Goal: Task Accomplishment & Management: Manage account settings

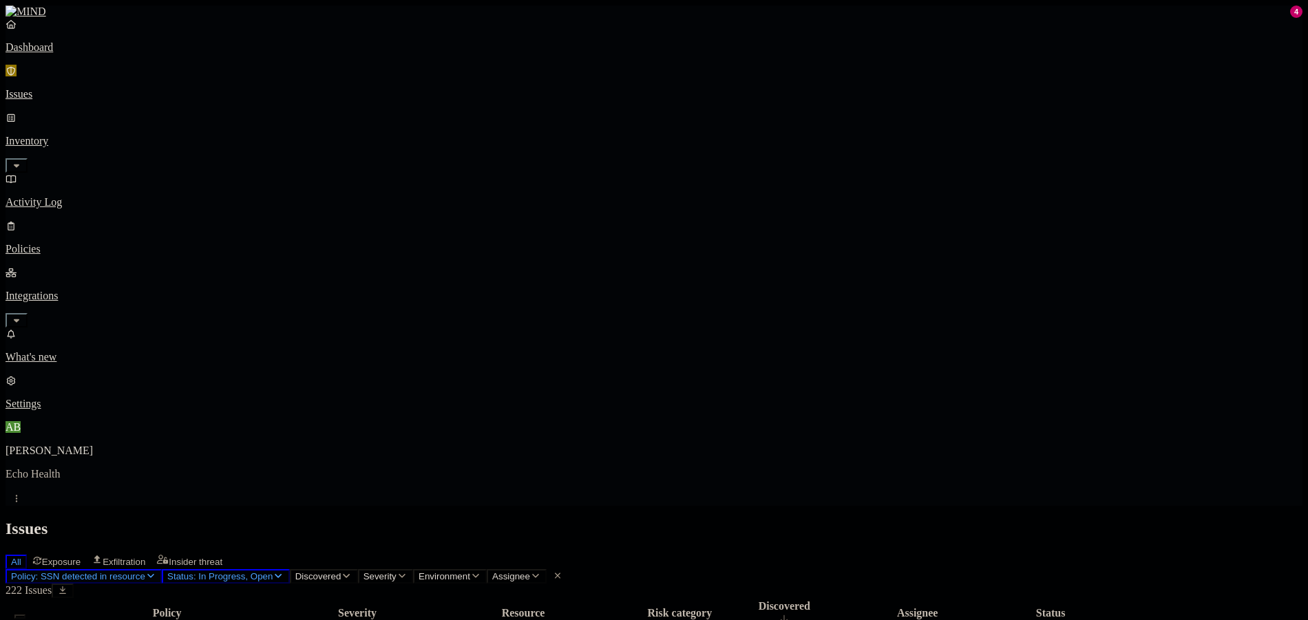
click at [145, 572] on span "Policy: SSN detected in resource" at bounding box center [78, 577] width 134 height 10
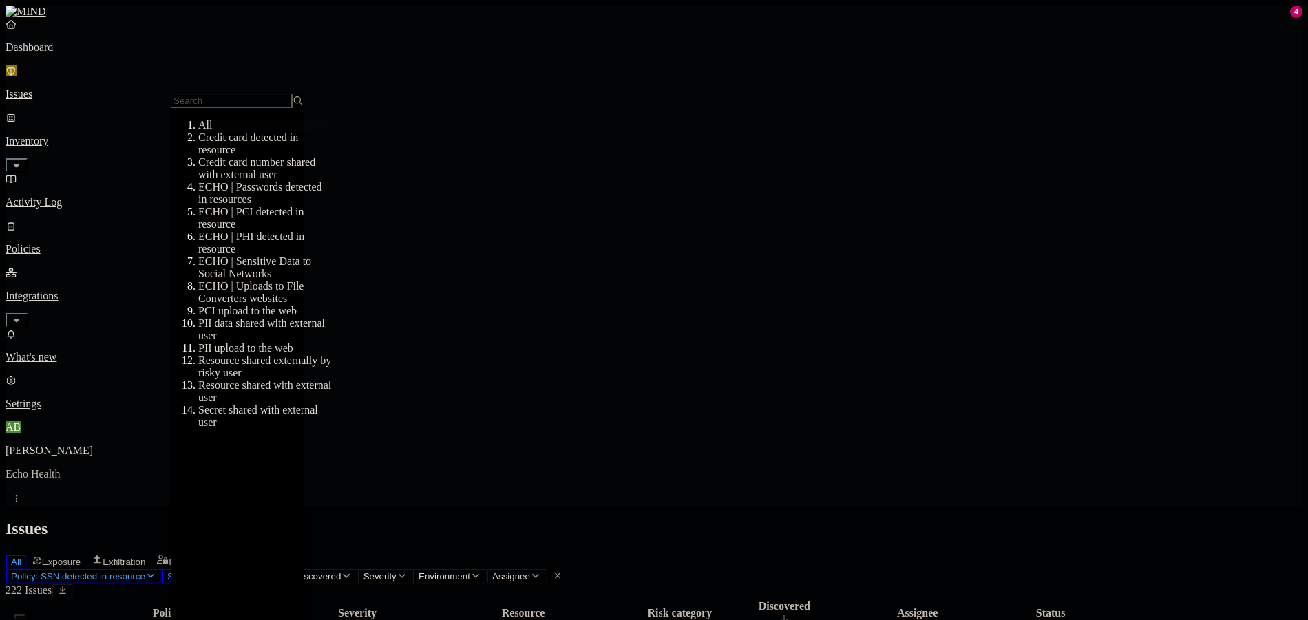
click at [290, 569] on button "Status: In Progress, Open" at bounding box center [226, 576] width 128 height 14
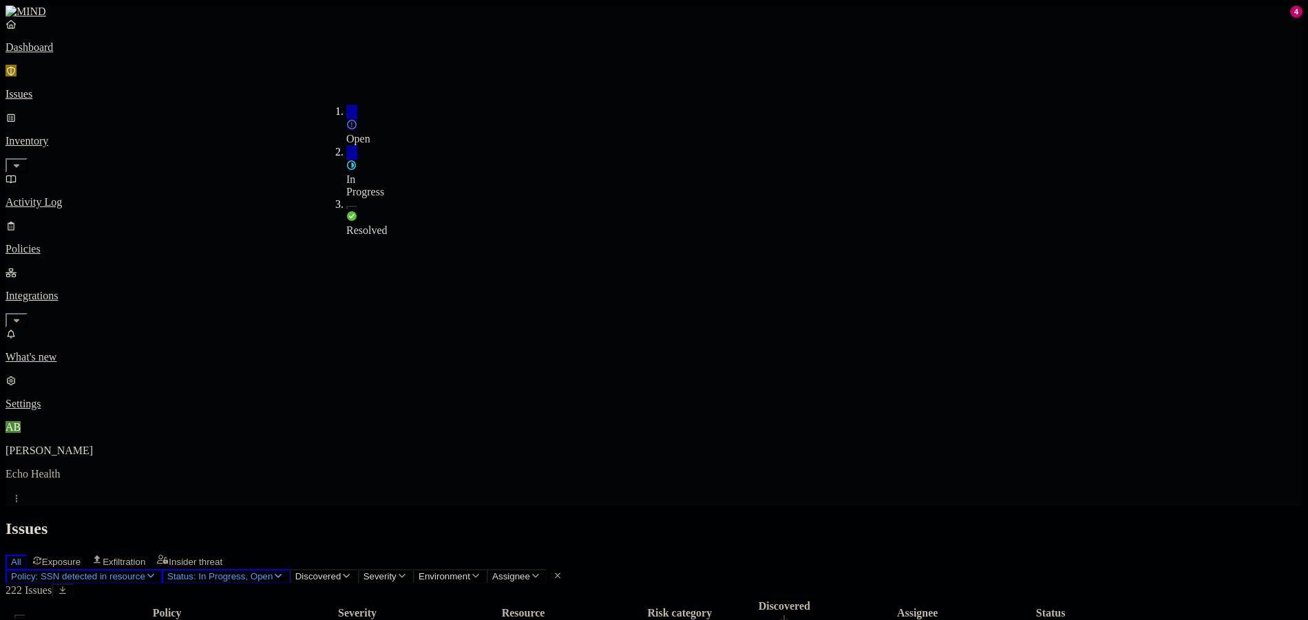
click at [365, 174] on span "In Progress" at bounding box center [365, 186] width 38 height 24
click at [346, 115] on div "Open" at bounding box center [346, 125] width 0 height 41
click at [536, 520] on div "Issues" at bounding box center [654, 529] width 1297 height 19
click at [156, 572] on icon "button" at bounding box center [150, 576] width 11 height 9
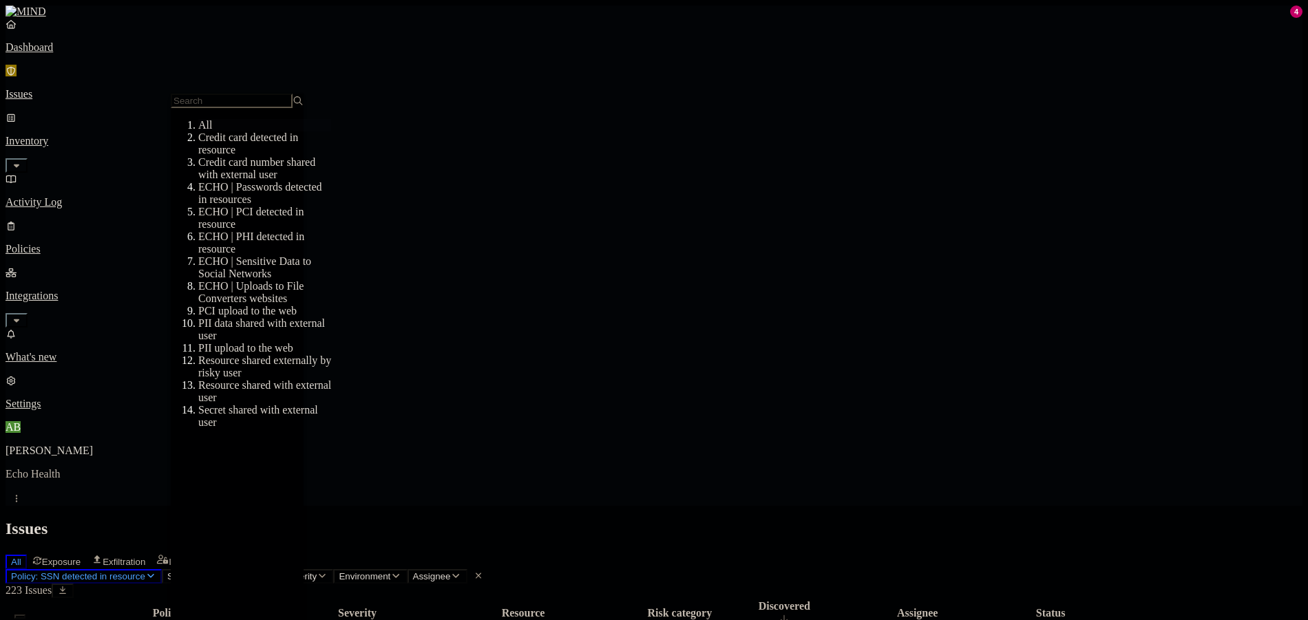
click at [244, 130] on div "All" at bounding box center [264, 125] width 133 height 12
click at [682, 552] on div "All Exposure Exfiltration Insider threat" at bounding box center [654, 560] width 1297 height 17
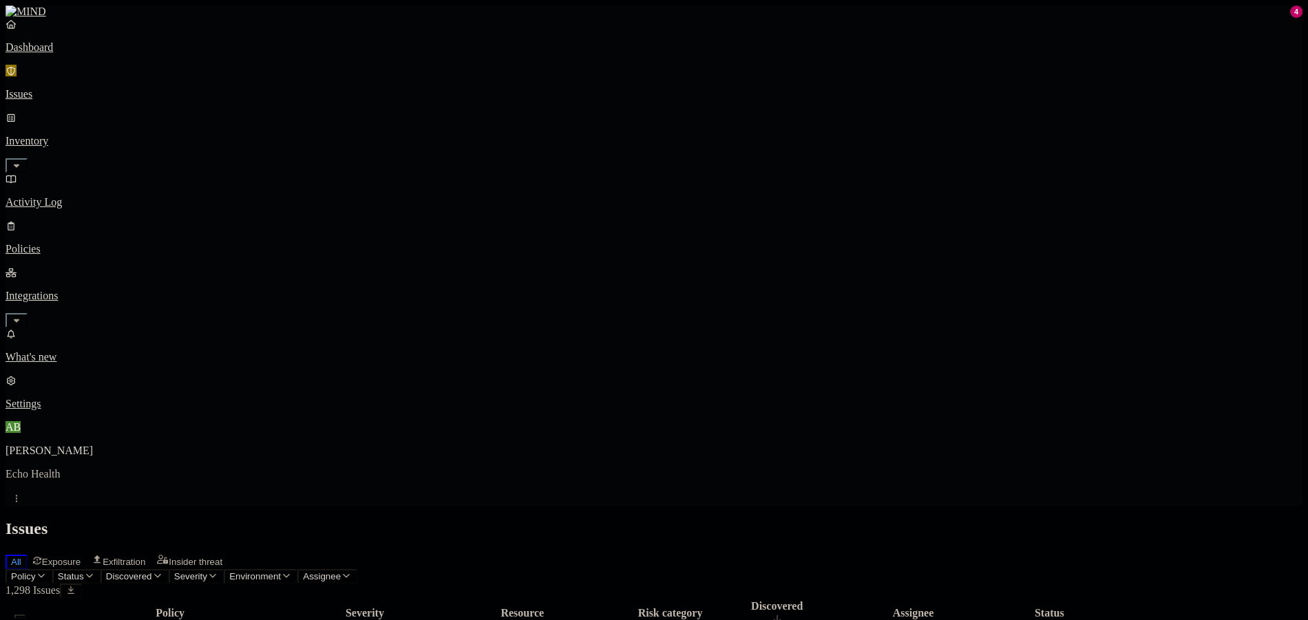
drag, startPoint x: 322, startPoint y: 156, endPoint x: 322, endPoint y: 148, distance: 7.6
drag, startPoint x: 322, startPoint y: 148, endPoint x: 260, endPoint y: 79, distance: 92.6
click at [95, 572] on icon "button" at bounding box center [89, 576] width 11 height 9
click at [36, 572] on span "Policy" at bounding box center [23, 577] width 25 height 10
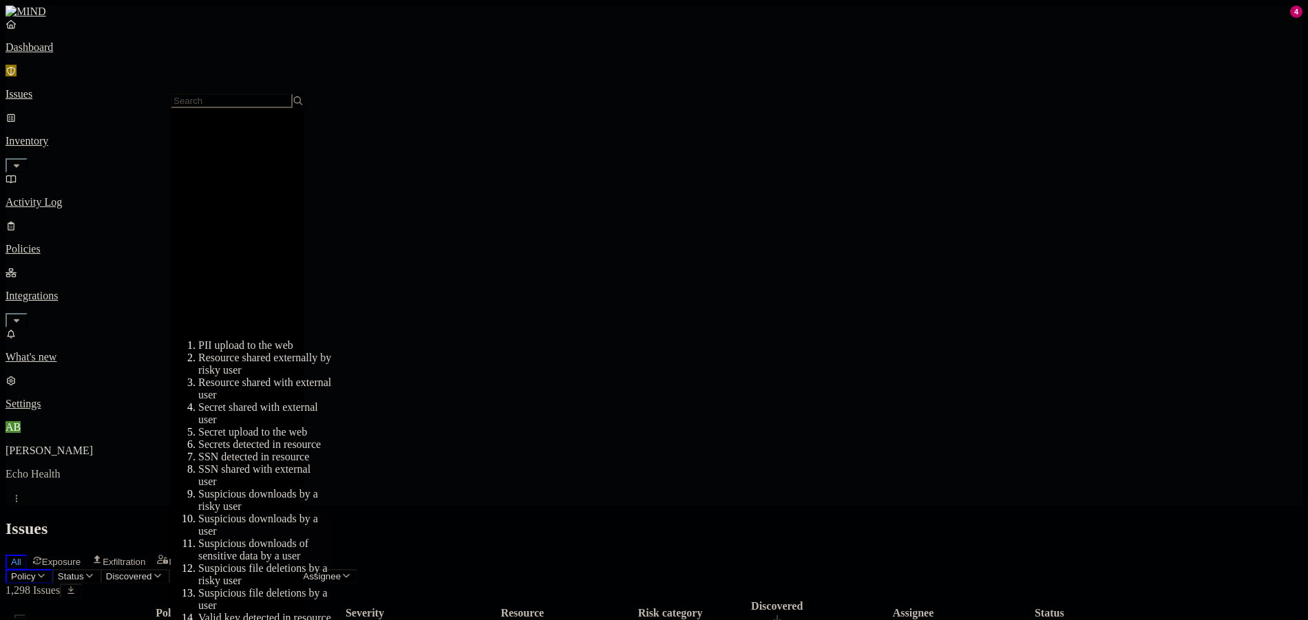
scroll to position [364, 0]
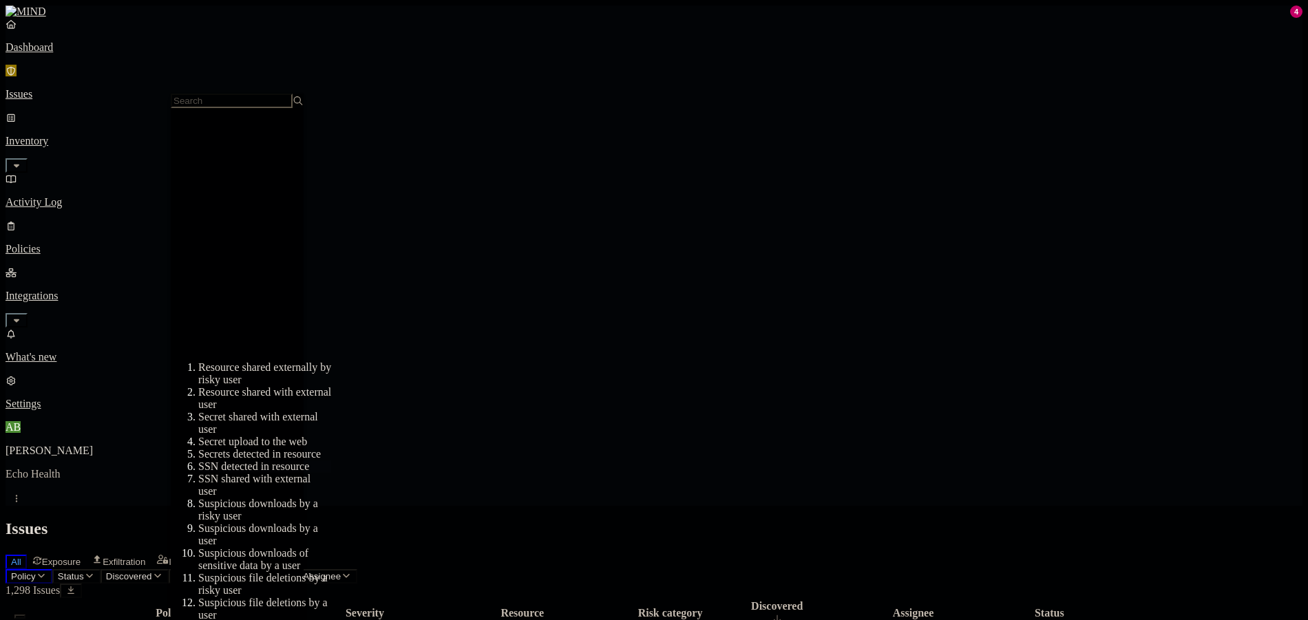
click at [282, 461] on div "SSN detected in resource" at bounding box center [264, 467] width 133 height 12
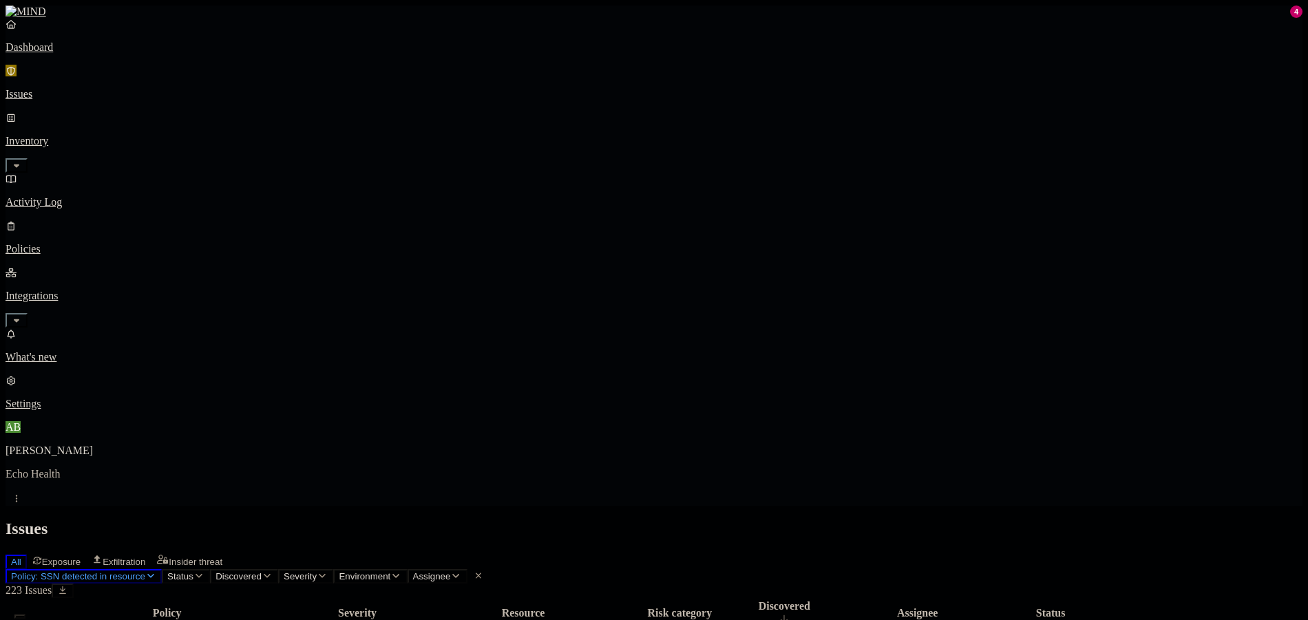
click at [81, 173] on link "Activity Log" at bounding box center [654, 191] width 1297 height 36
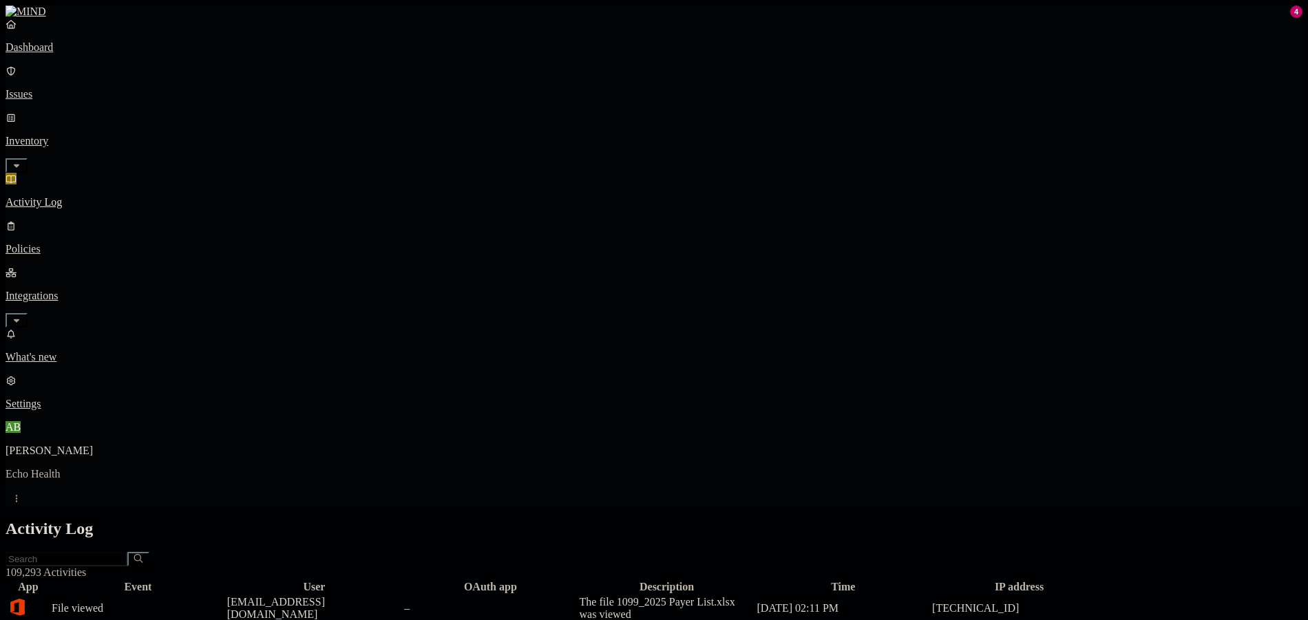
scroll to position [339, 0]
drag, startPoint x: 490, startPoint y: 183, endPoint x: 1267, endPoint y: 587, distance: 875.7
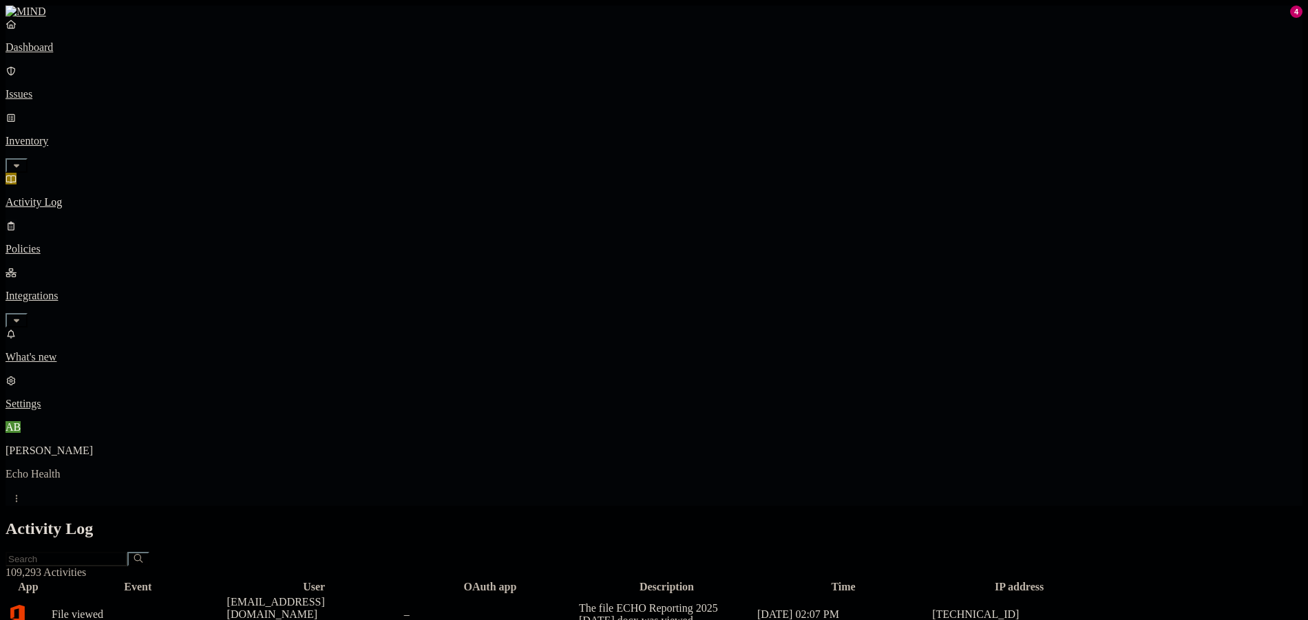
click at [125, 266] on link "Integrations" at bounding box center [654, 295] width 1297 height 59
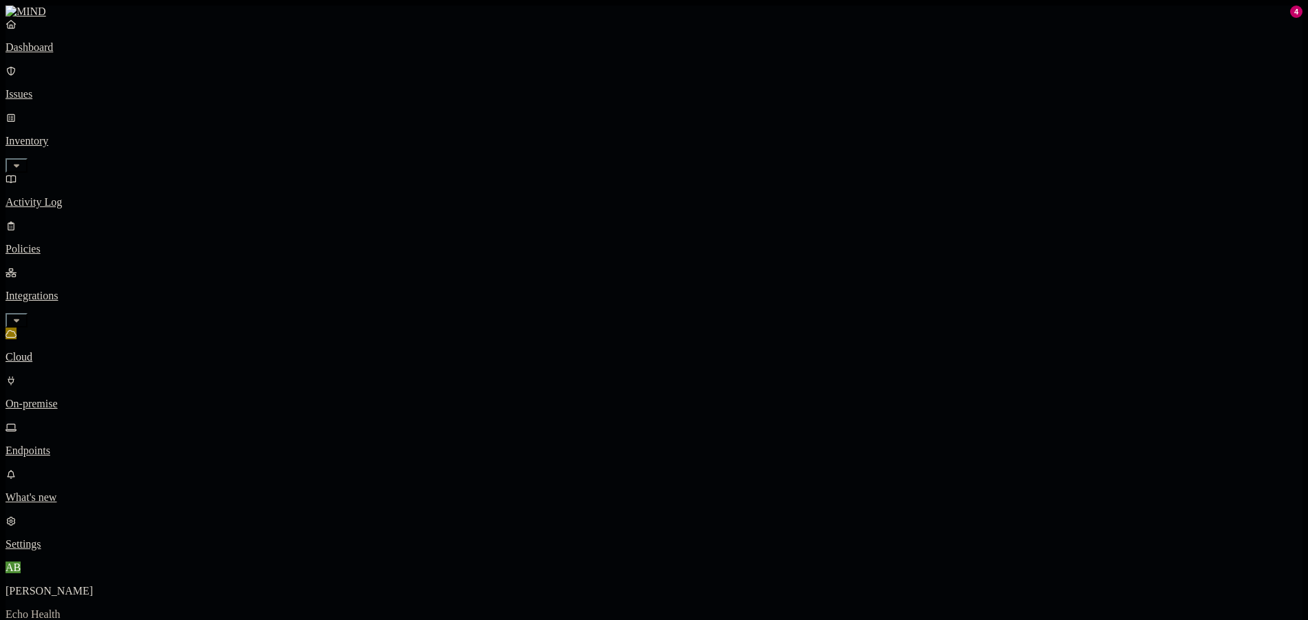
click at [82, 445] on p "Endpoints" at bounding box center [654, 451] width 1297 height 12
click at [100, 220] on link "Policies" at bounding box center [654, 238] width 1297 height 36
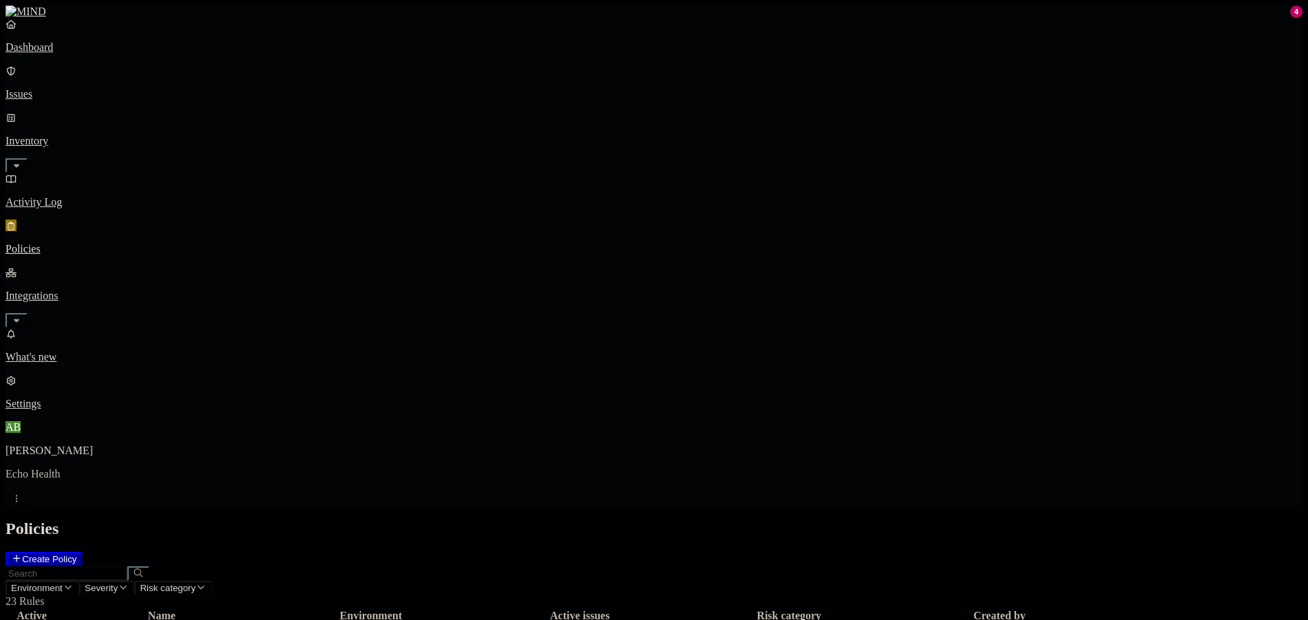
click at [96, 410] on p "Settings" at bounding box center [654, 404] width 1297 height 12
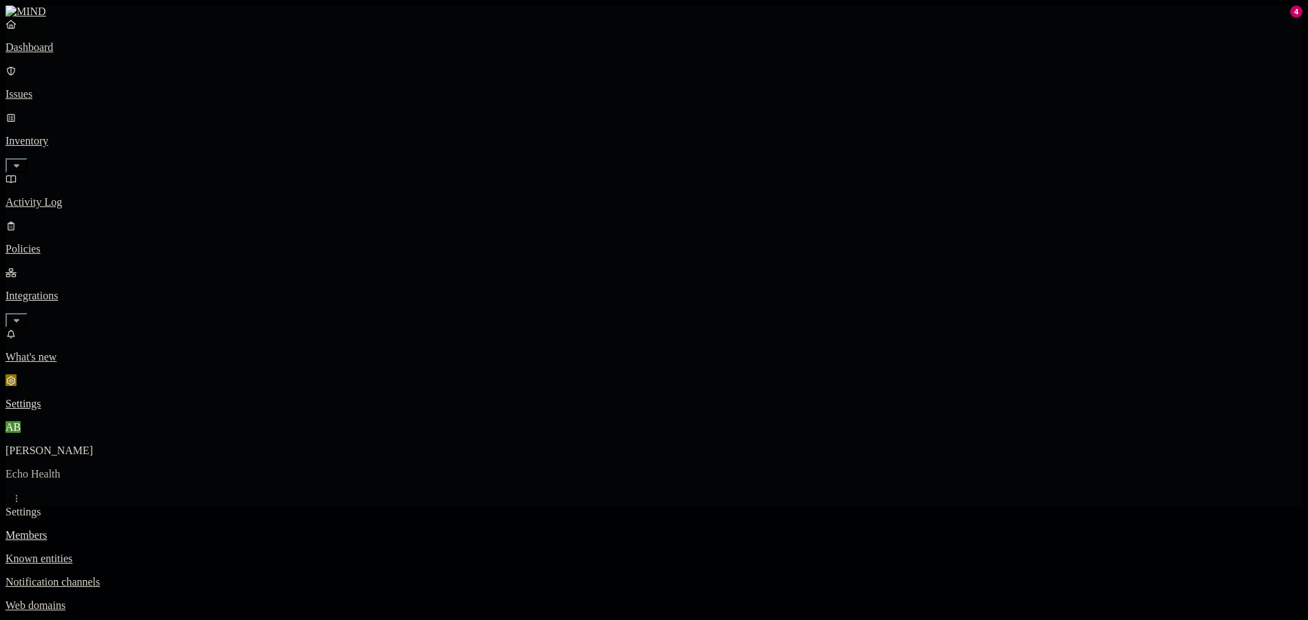
click at [218, 553] on link "Known entities" at bounding box center [654, 559] width 1297 height 12
click at [226, 576] on p "Notification channels" at bounding box center [654, 582] width 1297 height 12
drag, startPoint x: 223, startPoint y: 132, endPoint x: 688, endPoint y: 199, distance: 469.6
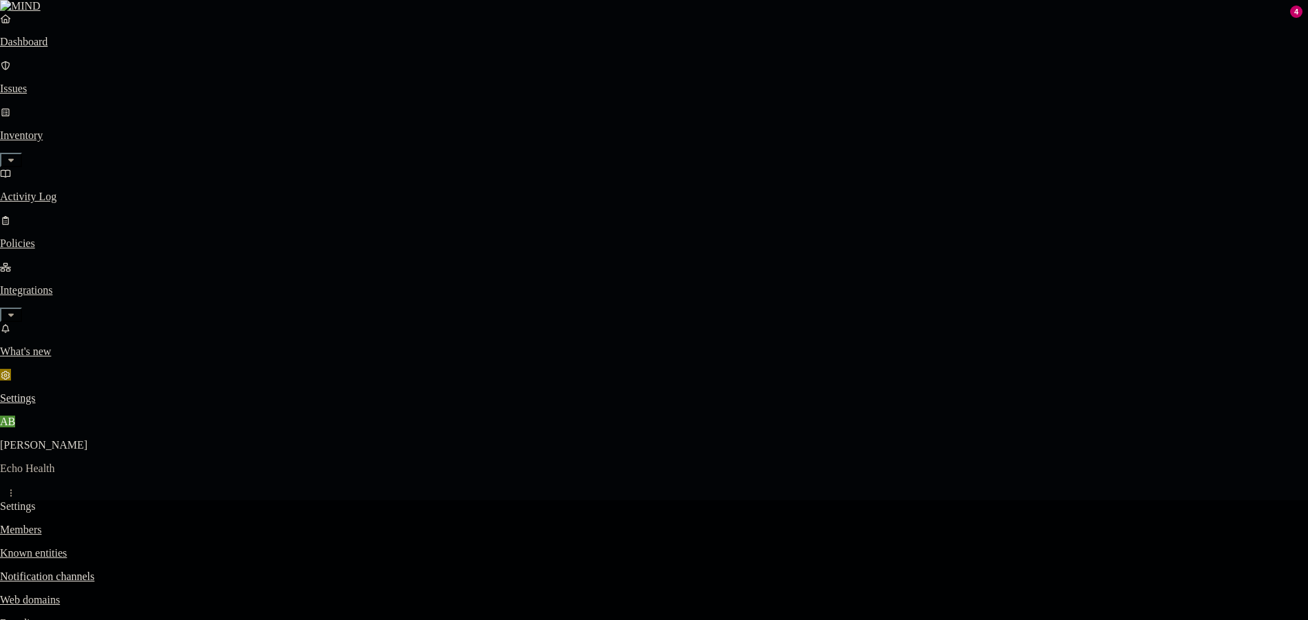
type input "E"
type input "I"
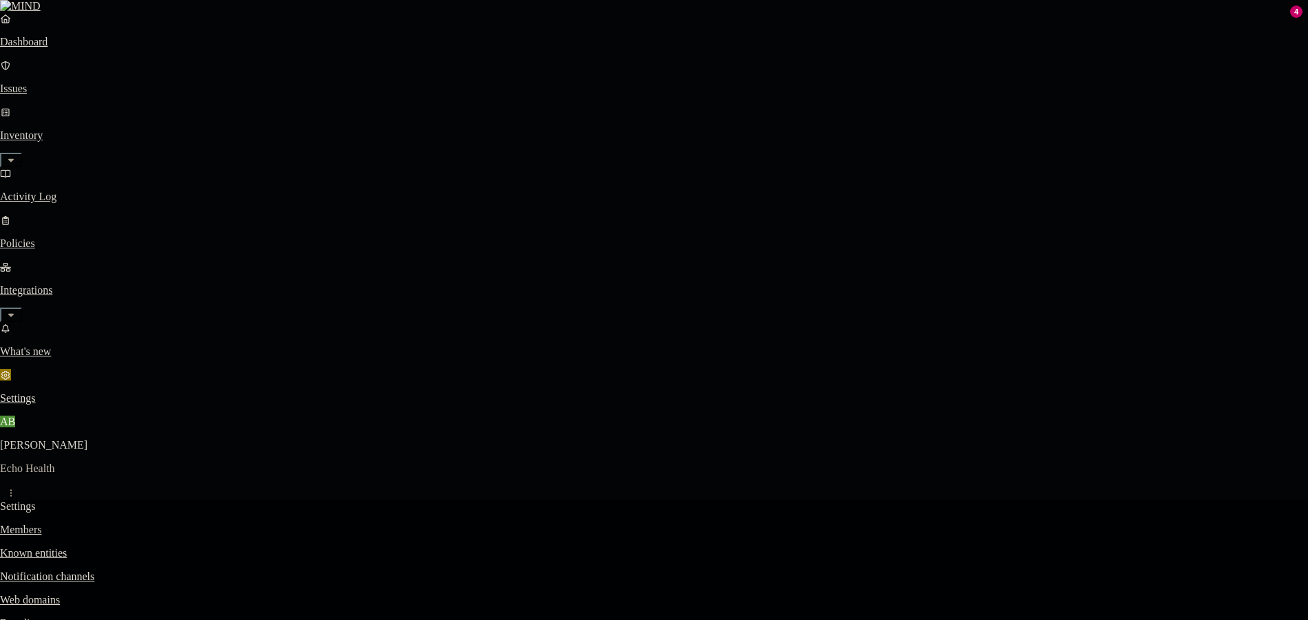
type input "ECHO Security Team"
drag, startPoint x: 638, startPoint y: 248, endPoint x: 647, endPoint y: 236, distance: 14.3
type input "infosec@echohealthinc.com"
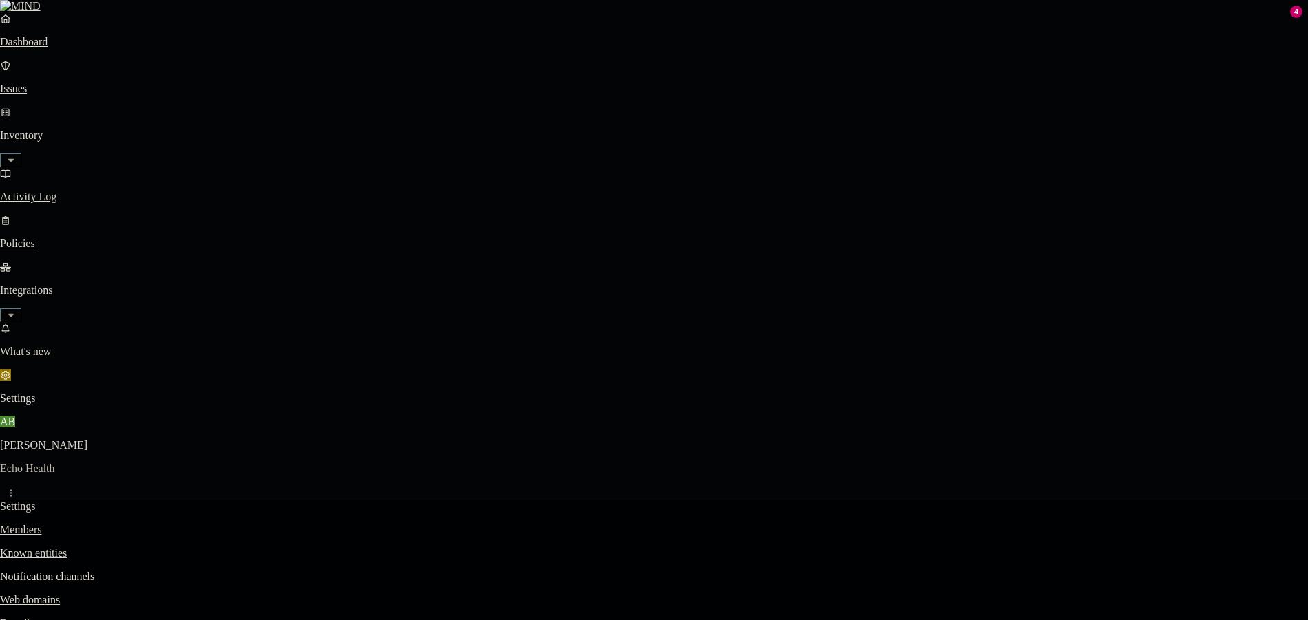
type input "echosysreg@echoheatlhinc.com"
type input "IT"
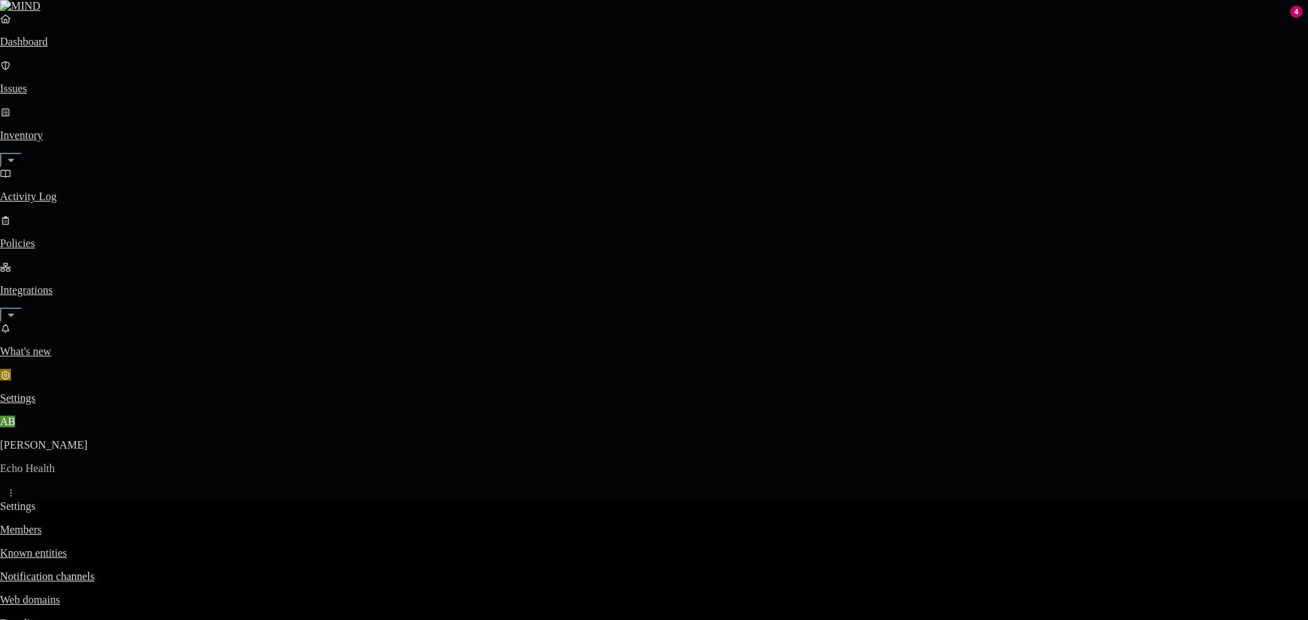
type input "[EMAIL_ADDRESS][DOMAIN_NAME]"
type input "[PERSON_NAME]"
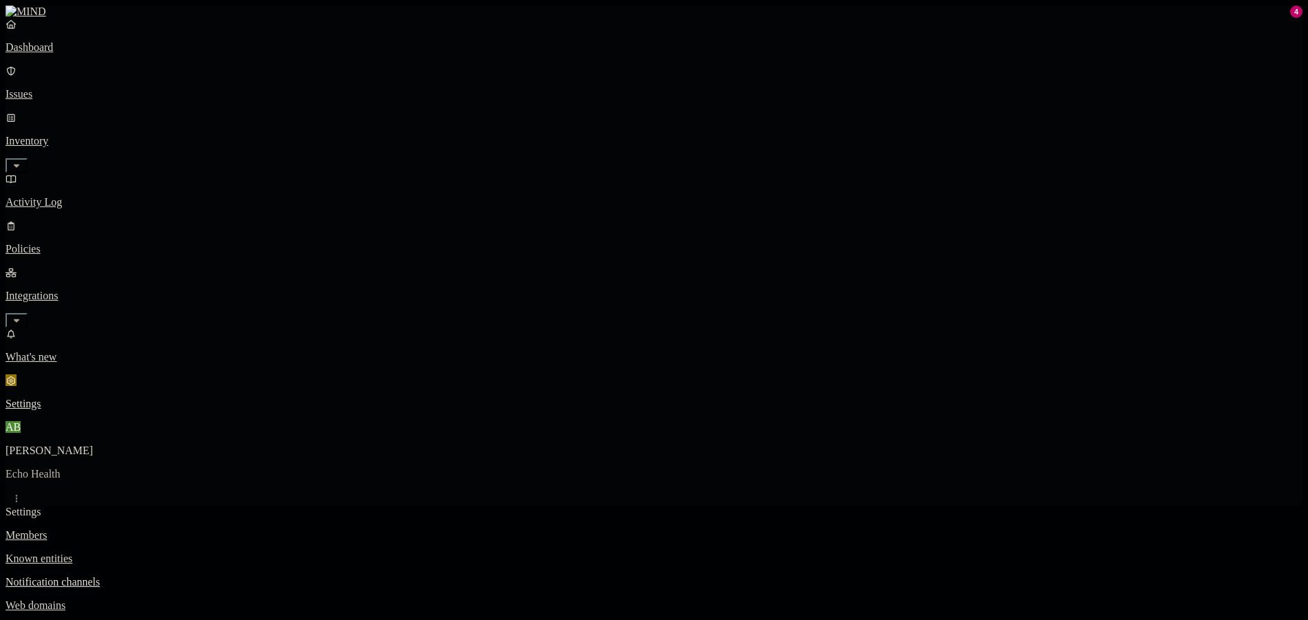
drag, startPoint x: 684, startPoint y: 251, endPoint x: 1059, endPoint y: 259, distance: 375.4
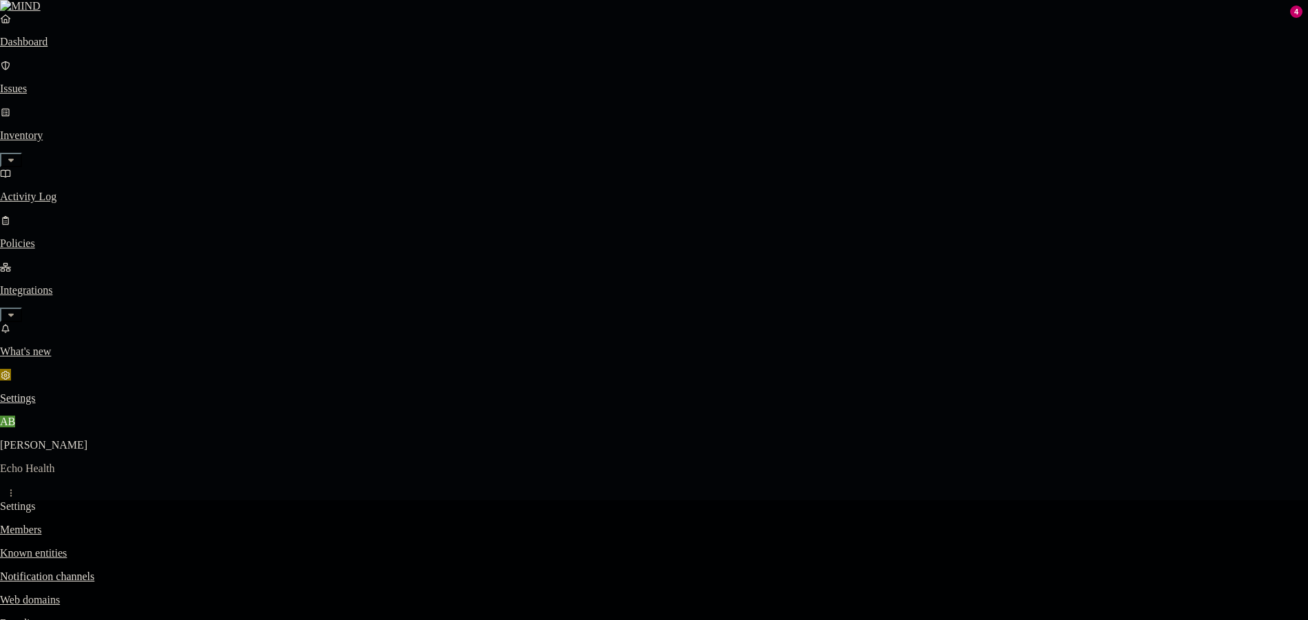
drag, startPoint x: 441, startPoint y: 216, endPoint x: 236, endPoint y: 220, distance: 205.3
click at [262, 216] on body "Dashboard Issues Inventory Activity Log Policies Integrations What's new 4 Sett…" at bounding box center [654, 550] width 1308 height 1100
paste input "@echohealthinc.com"
type input "mbuckner@echohealthinc.com"
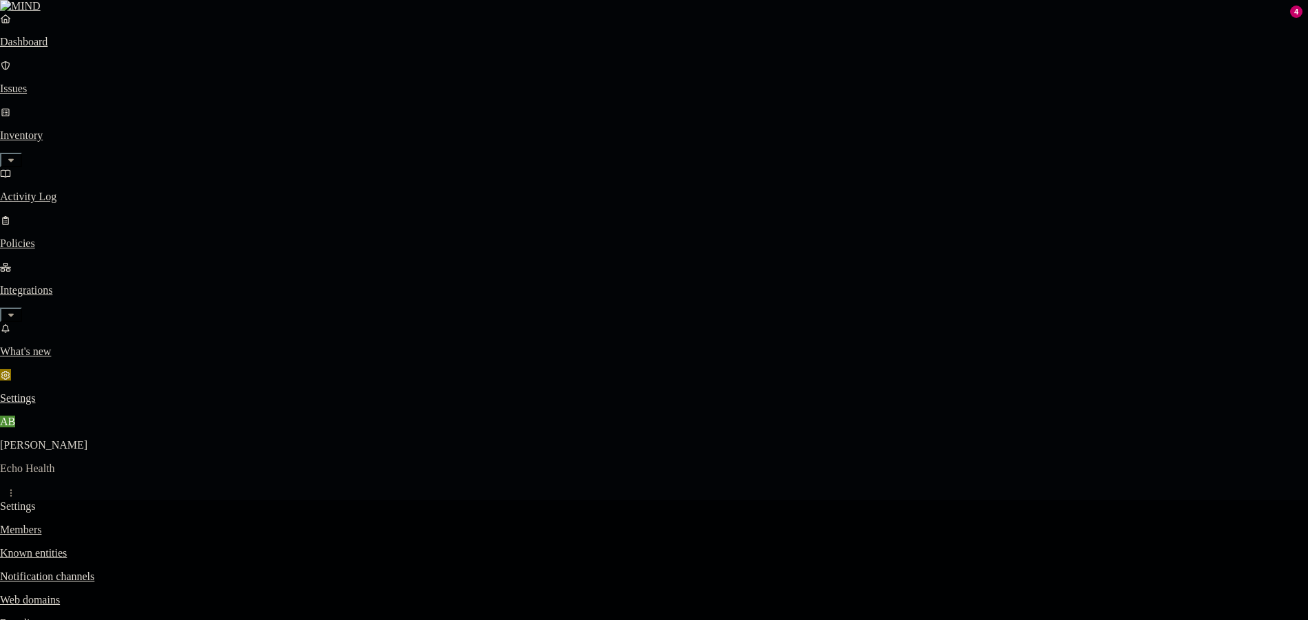
type input "Michael Buckner"
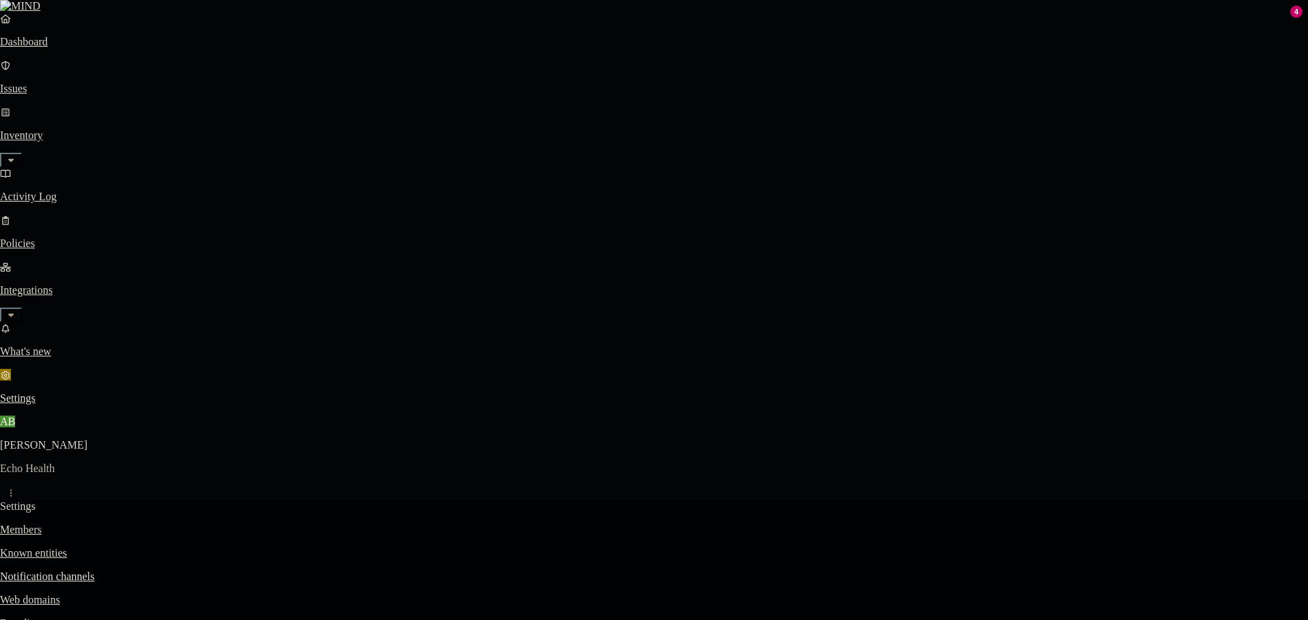
type input "Aiden Moses"
type input "amoses@echohealthinc.com"
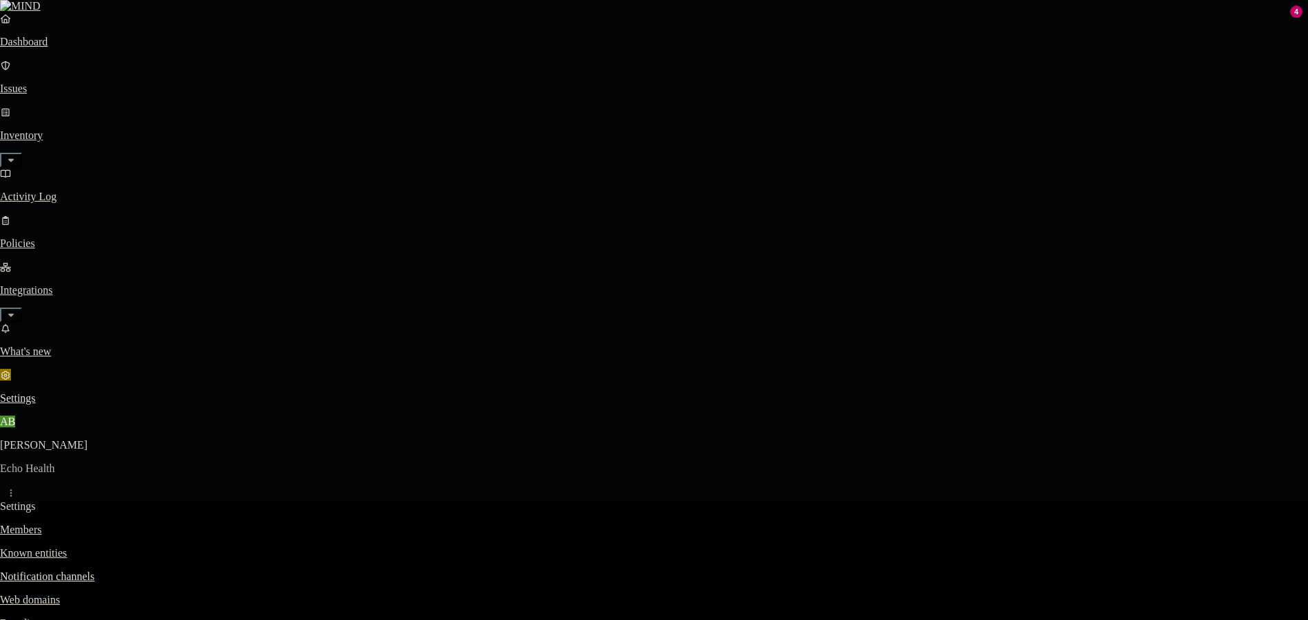
drag, startPoint x: 623, startPoint y: 221, endPoint x: 636, endPoint y: 174, distance: 49.3
paste input "KKirschler@echohealthinc.com"
type input "KKirschler@echohealthinc.com"
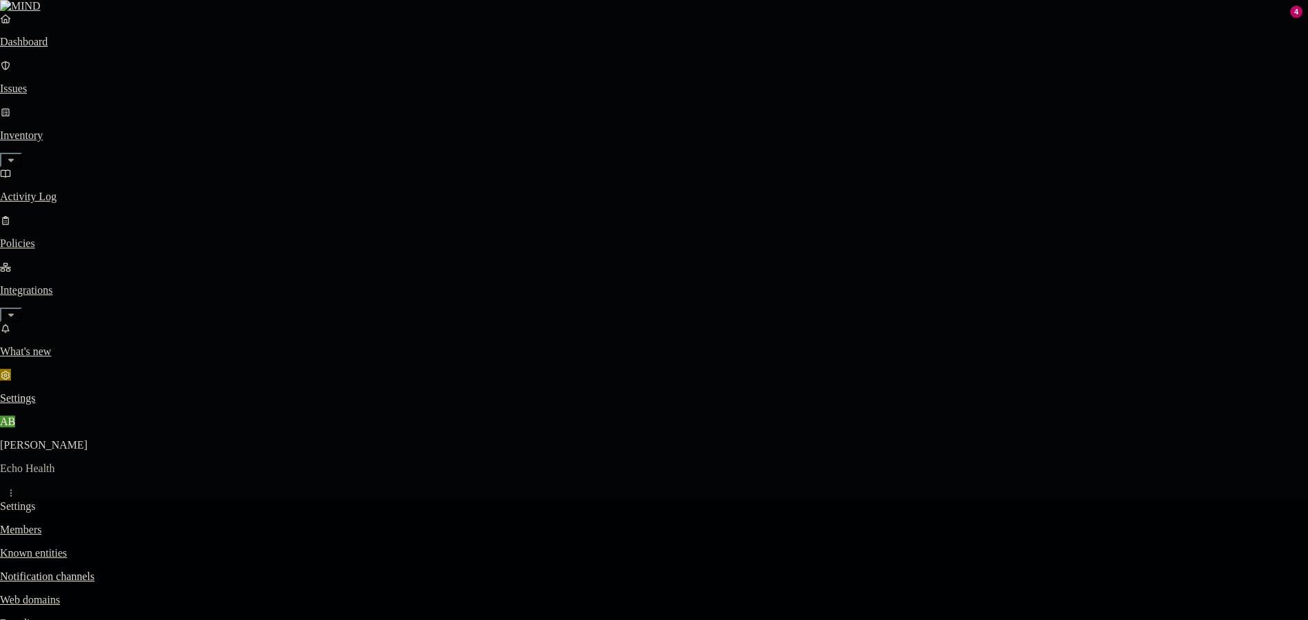
type input "Kevin Kirschler"
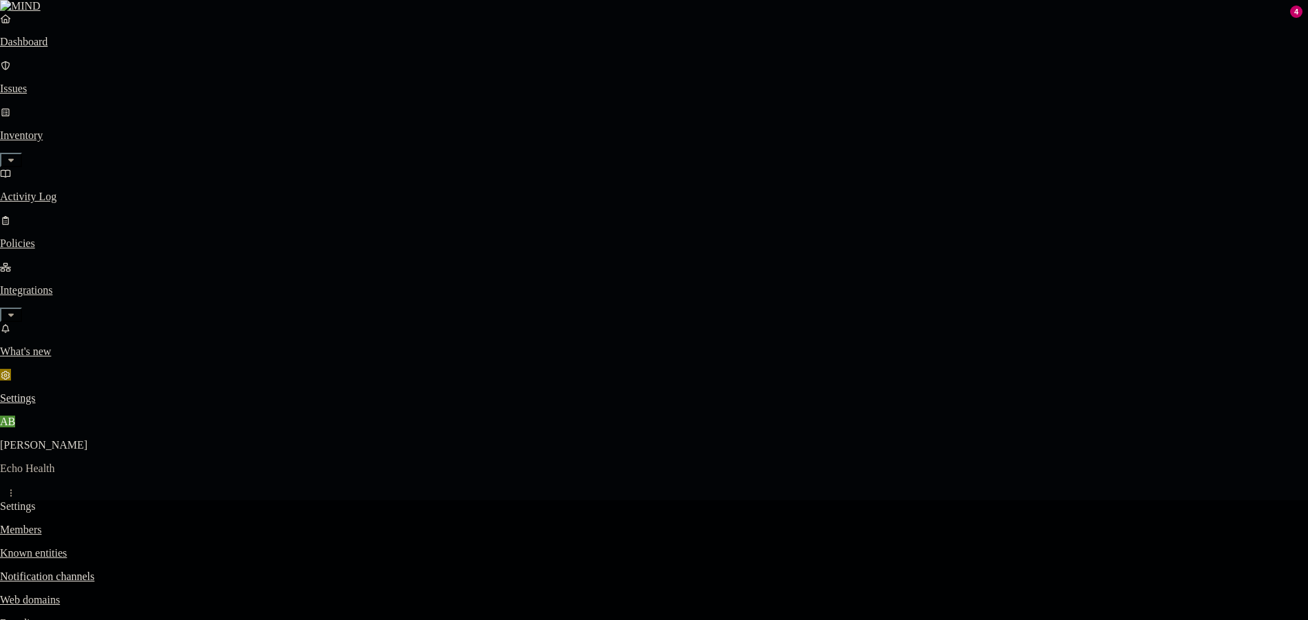
paste input "Jkosempa@echohealthinc.com"
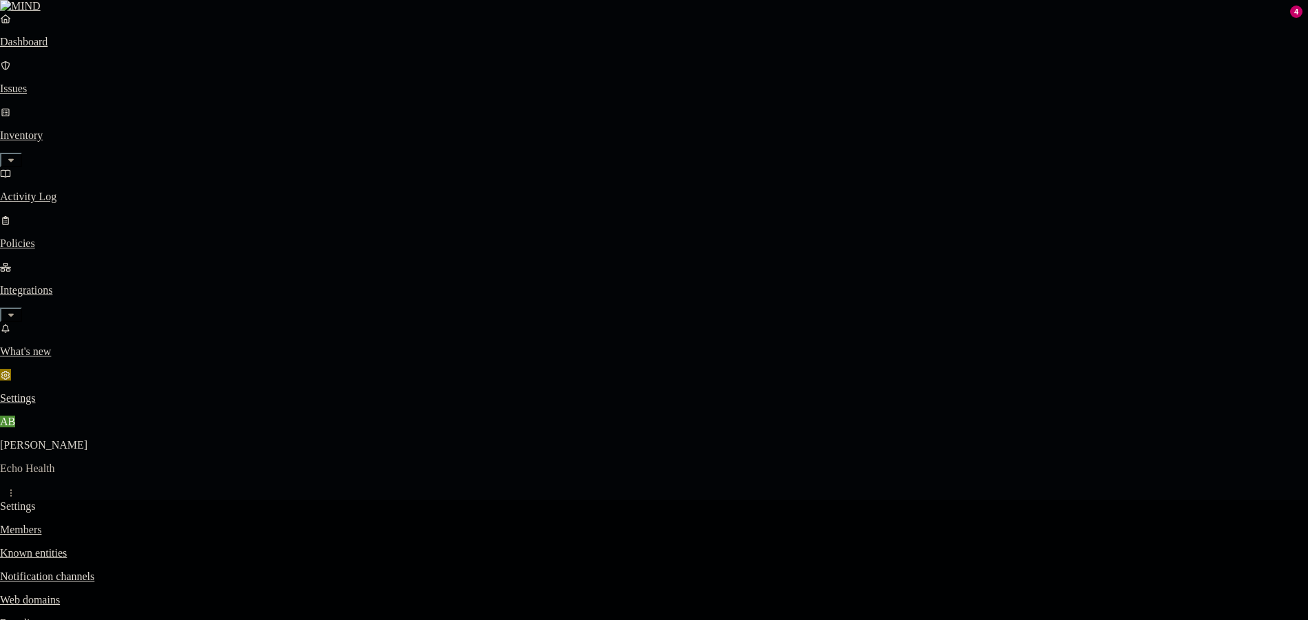
type input "Jkosempa@echohealthinc.com"
paste input "Jkosempa@echohealthinc.com"
type input "Jkosempa@echohealthinc.com"
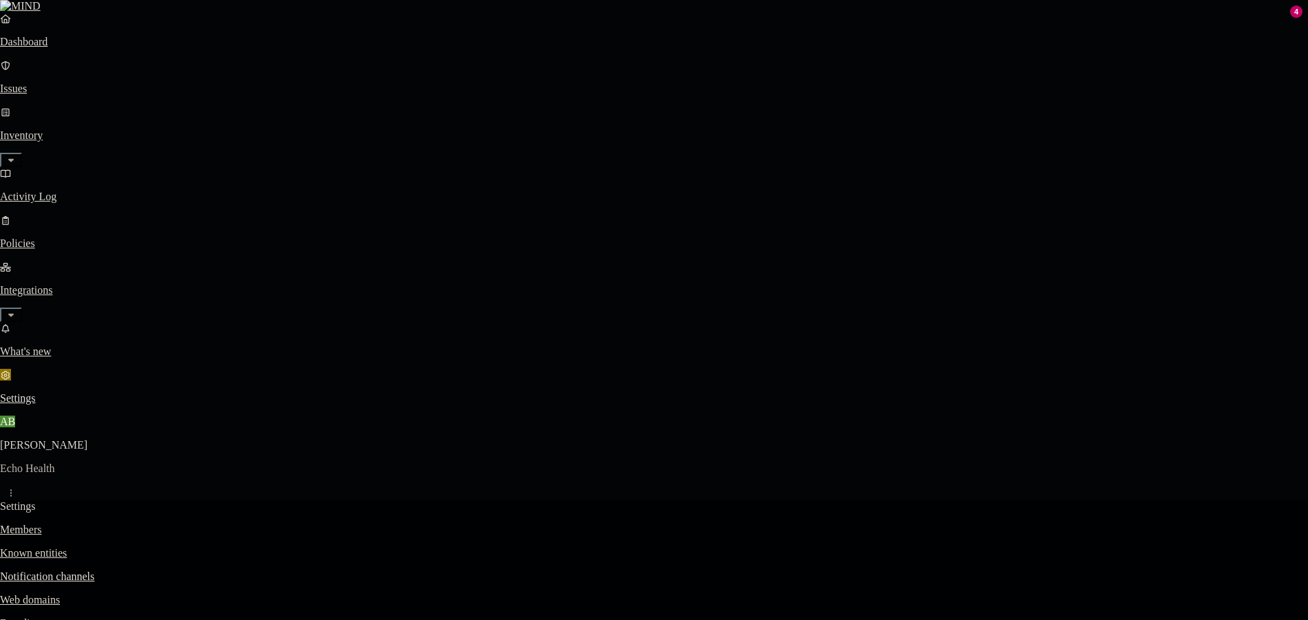
drag, startPoint x: 673, startPoint y: 171, endPoint x: 571, endPoint y: 181, distance: 103.1
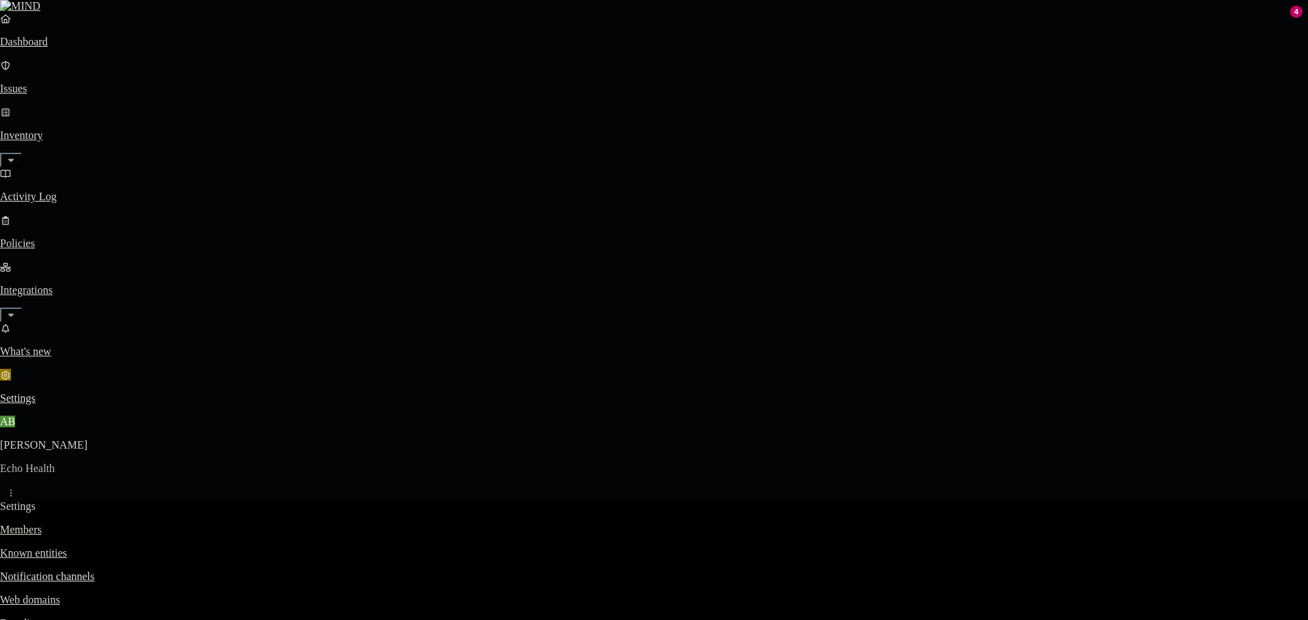
drag, startPoint x: 527, startPoint y: 175, endPoint x: 542, endPoint y: 175, distance: 15.1
type input "Jamie kosempa"
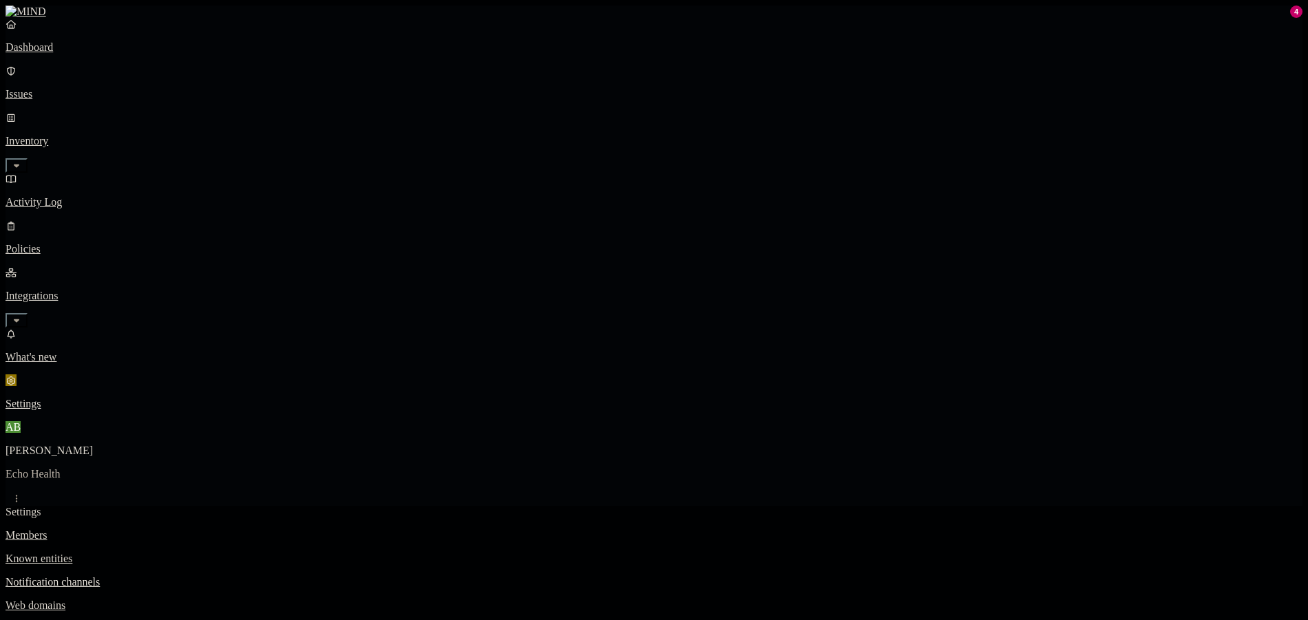
drag, startPoint x: 76, startPoint y: 64, endPoint x: 75, endPoint y: 72, distance: 7.6
click at [76, 54] on p "Dashboard" at bounding box center [654, 47] width 1297 height 12
click at [79, 196] on p "Activity Log" at bounding box center [654, 202] width 1297 height 12
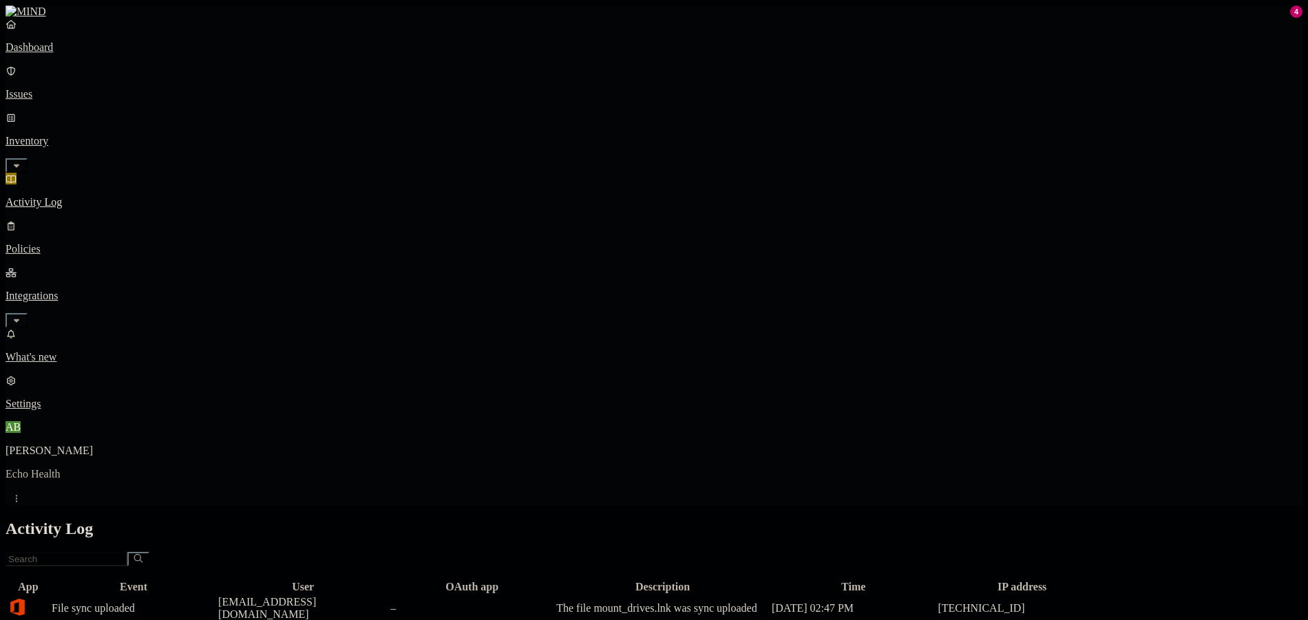
click at [112, 266] on link "Integrations" at bounding box center [654, 295] width 1297 height 59
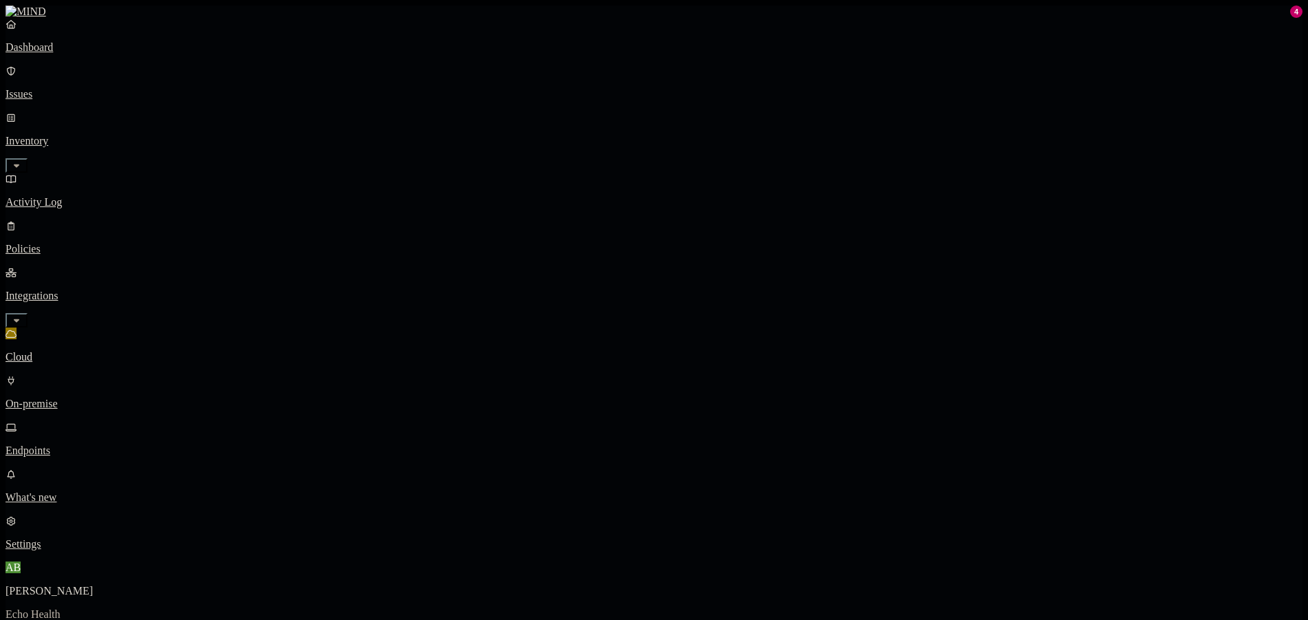
click at [74, 196] on p "Activity Log" at bounding box center [654, 202] width 1297 height 12
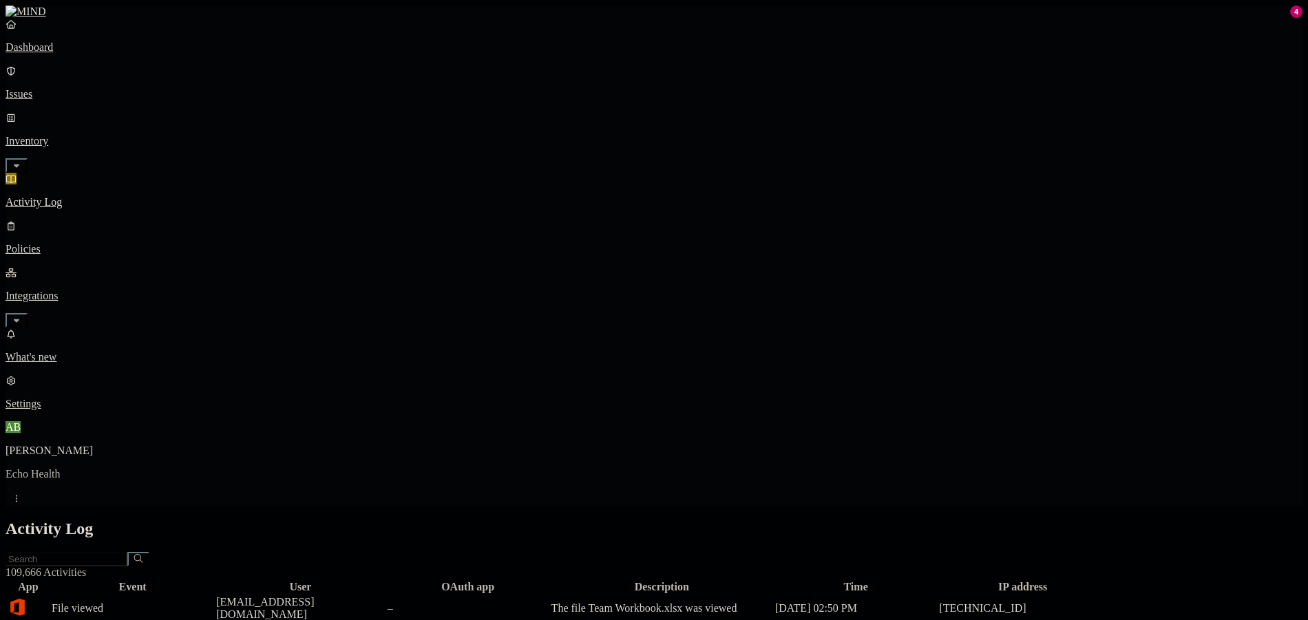
click at [79, 95] on link "Issues" at bounding box center [654, 83] width 1297 height 36
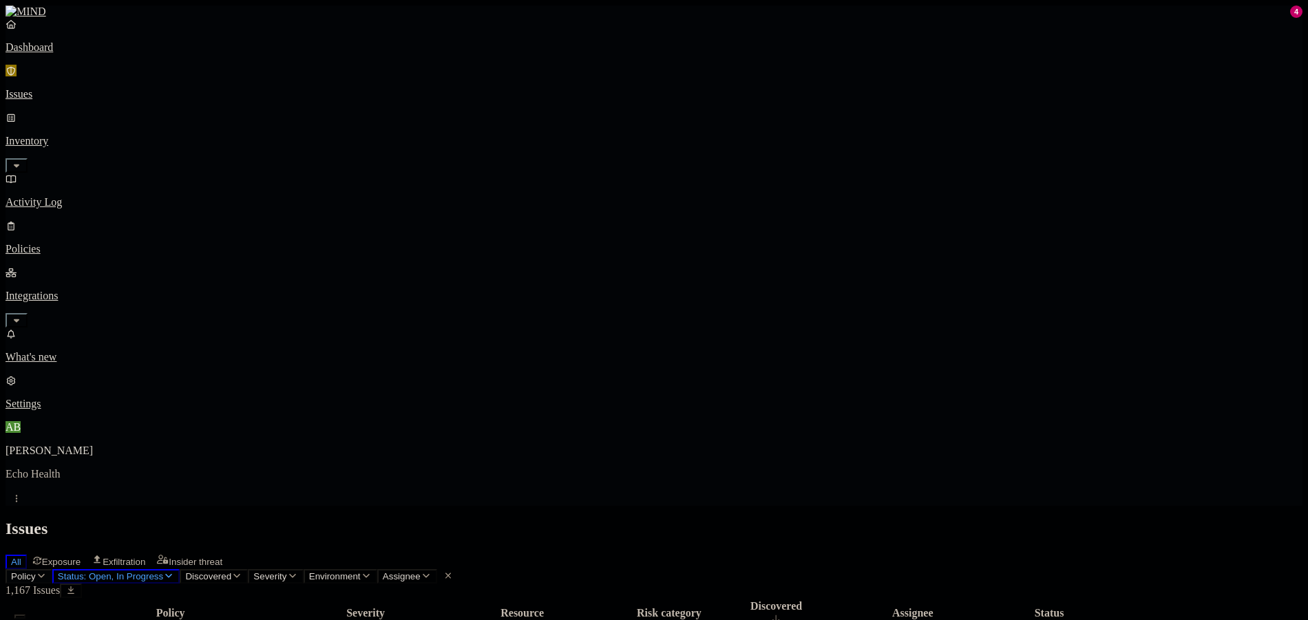
click at [52, 569] on button "Policy" at bounding box center [29, 576] width 47 height 14
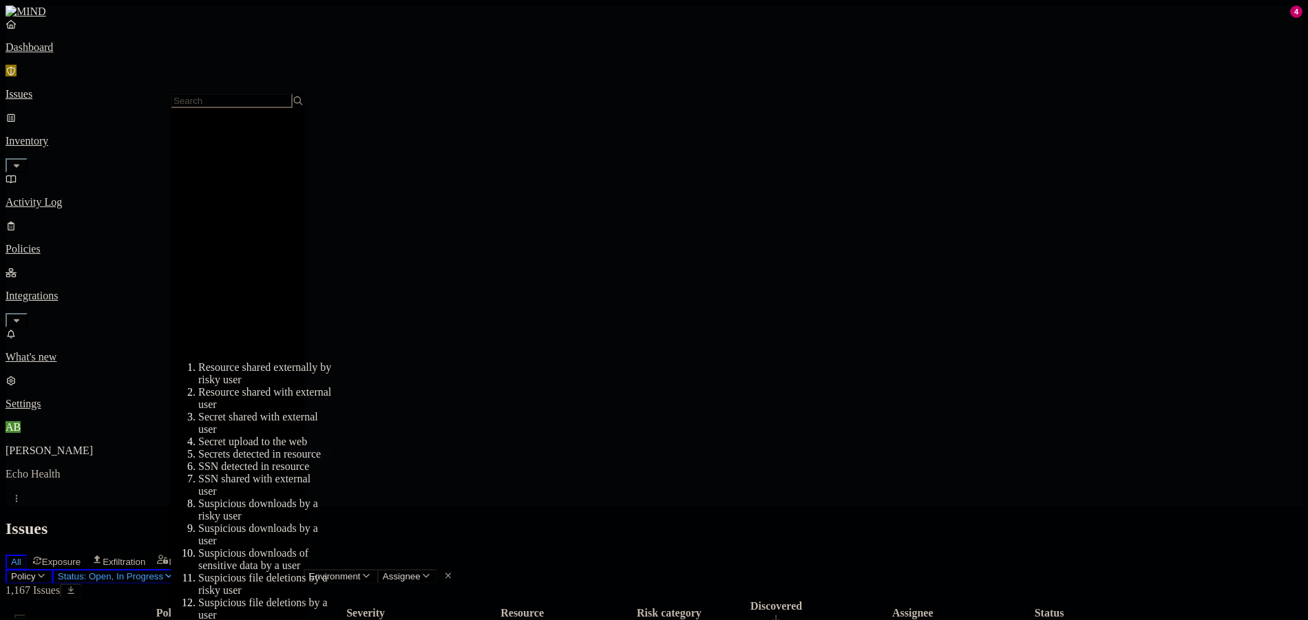
scroll to position [364, 0]
click at [253, 461] on div "SSN detected in resource" at bounding box center [264, 467] width 133 height 12
click at [781, 520] on header "Issues All Exposure Exfiltration Insider threat" at bounding box center [654, 545] width 1297 height 50
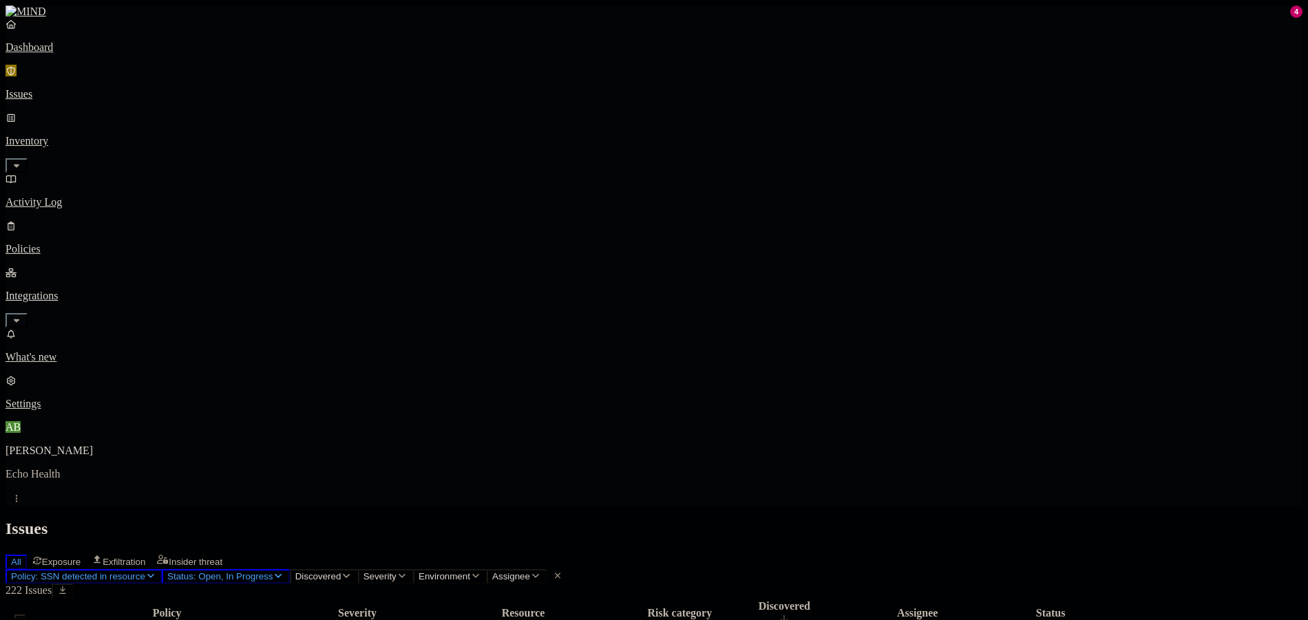
click at [94, 266] on link "Integrations" at bounding box center [654, 295] width 1297 height 59
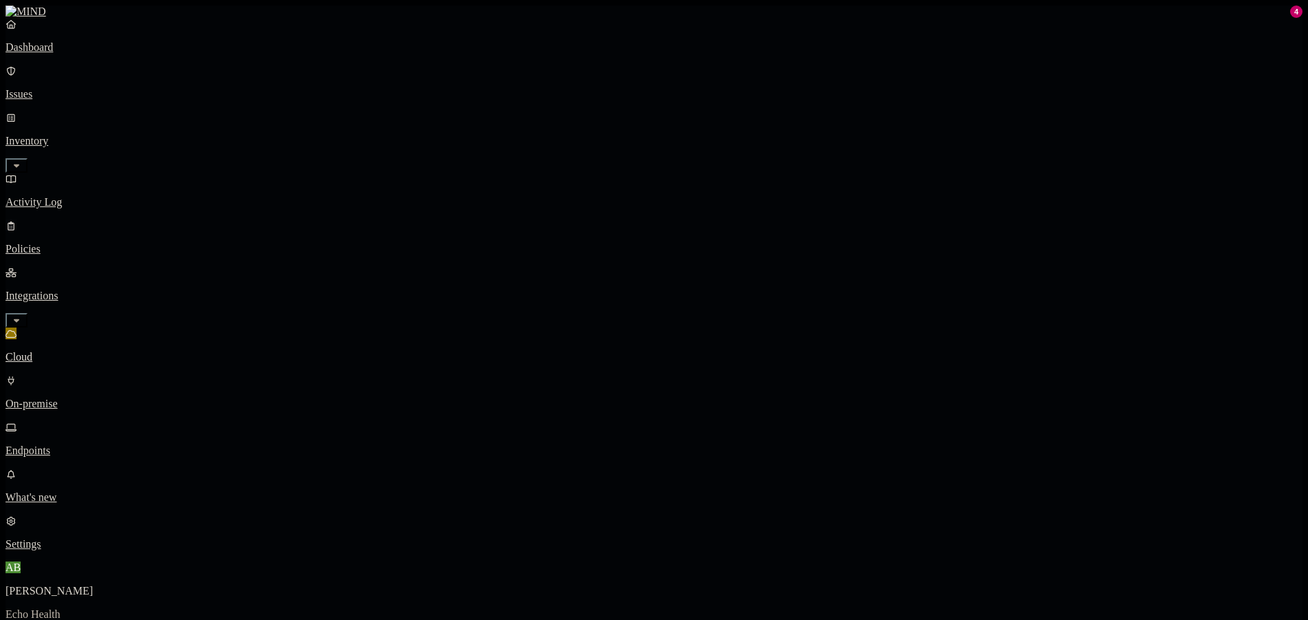
click at [93, 243] on p "Policies" at bounding box center [654, 249] width 1297 height 12
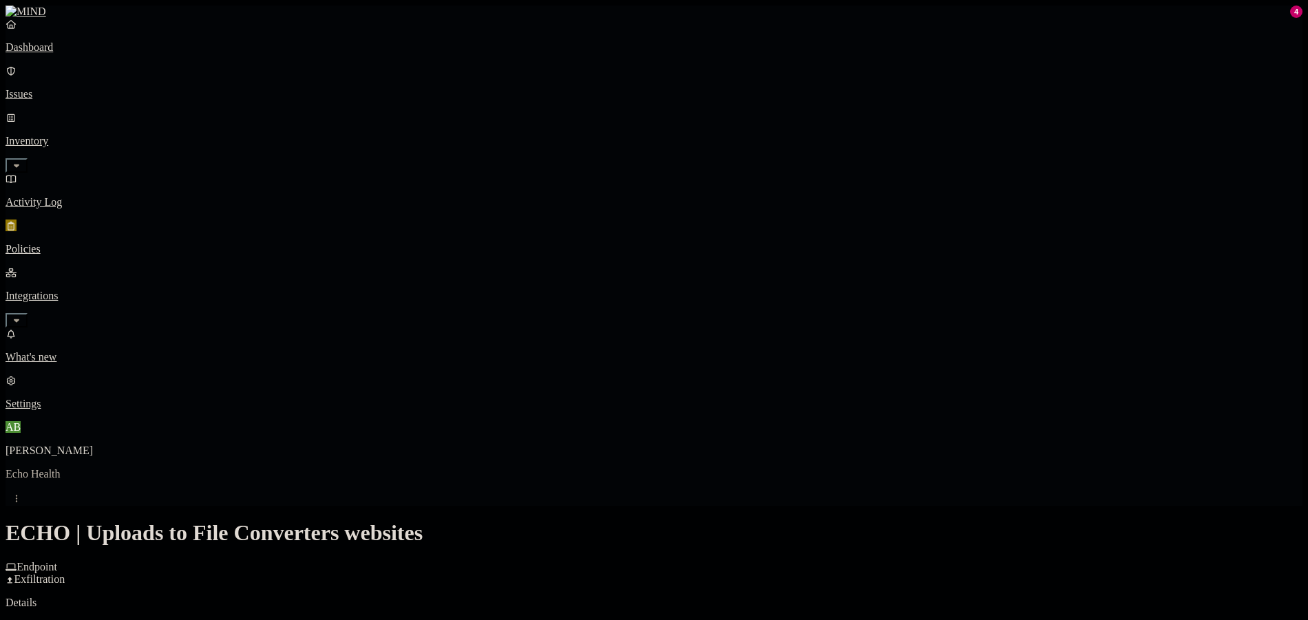
scroll to position [551, 0]
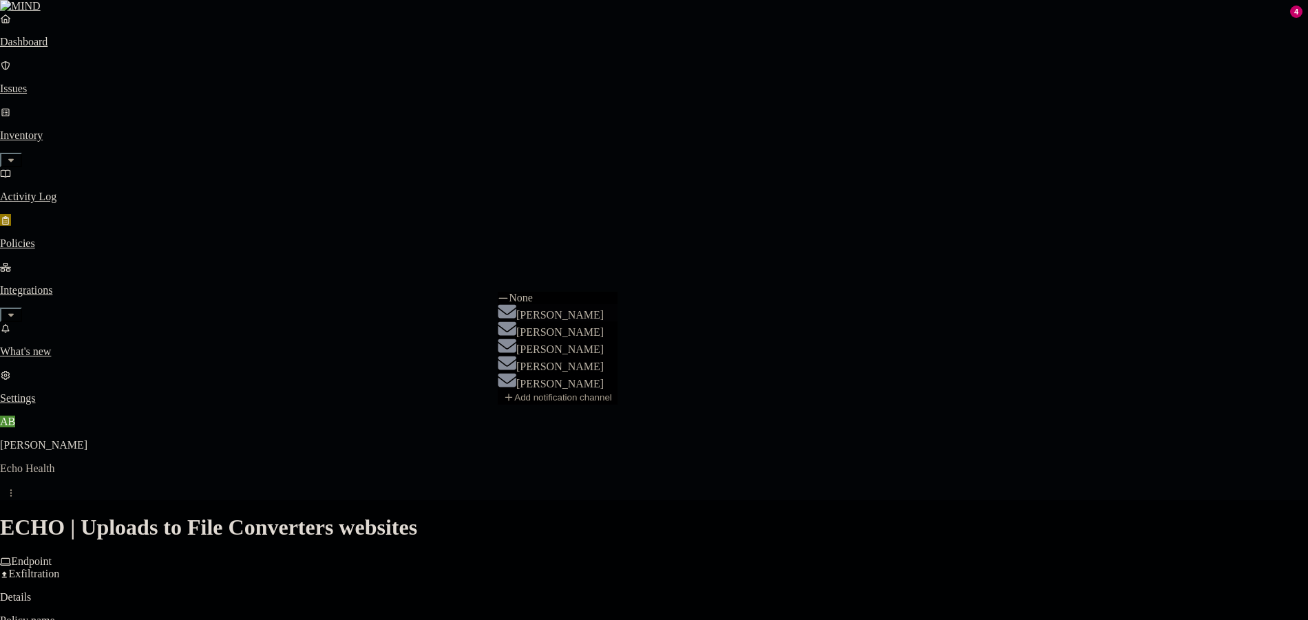
select select "0199cf6d-ab48-7a30-a592-1adfe2e0c22a"
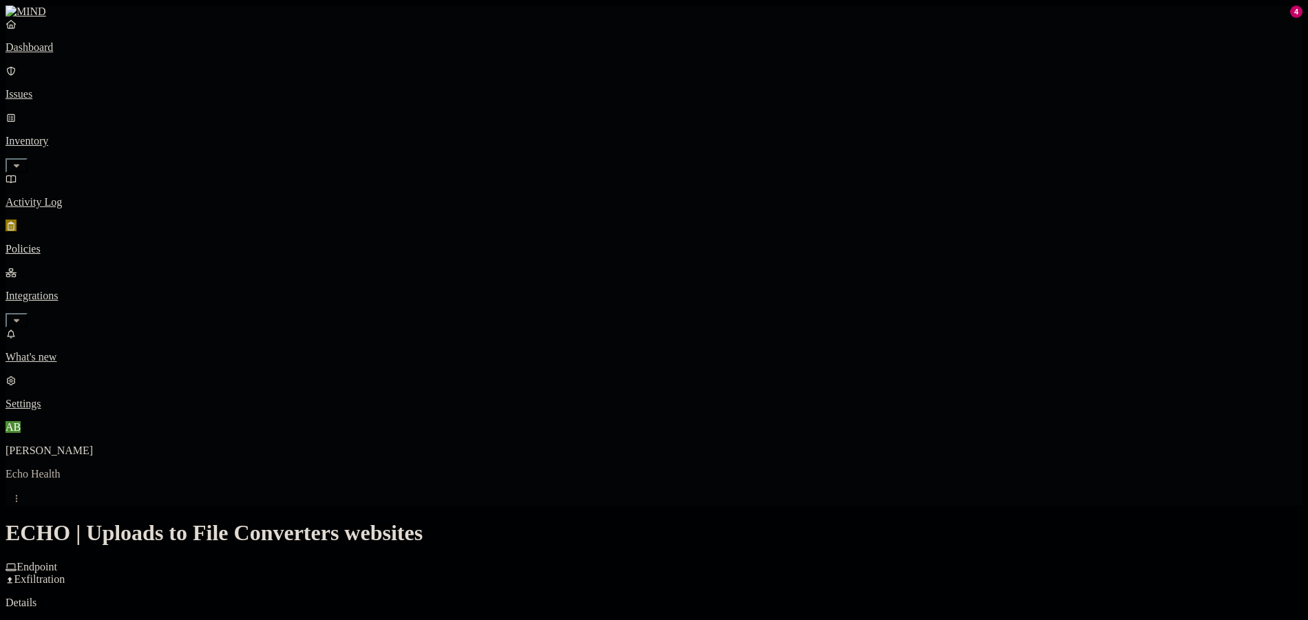
drag, startPoint x: 937, startPoint y: 556, endPoint x: 941, endPoint y: 512, distance: 44.3
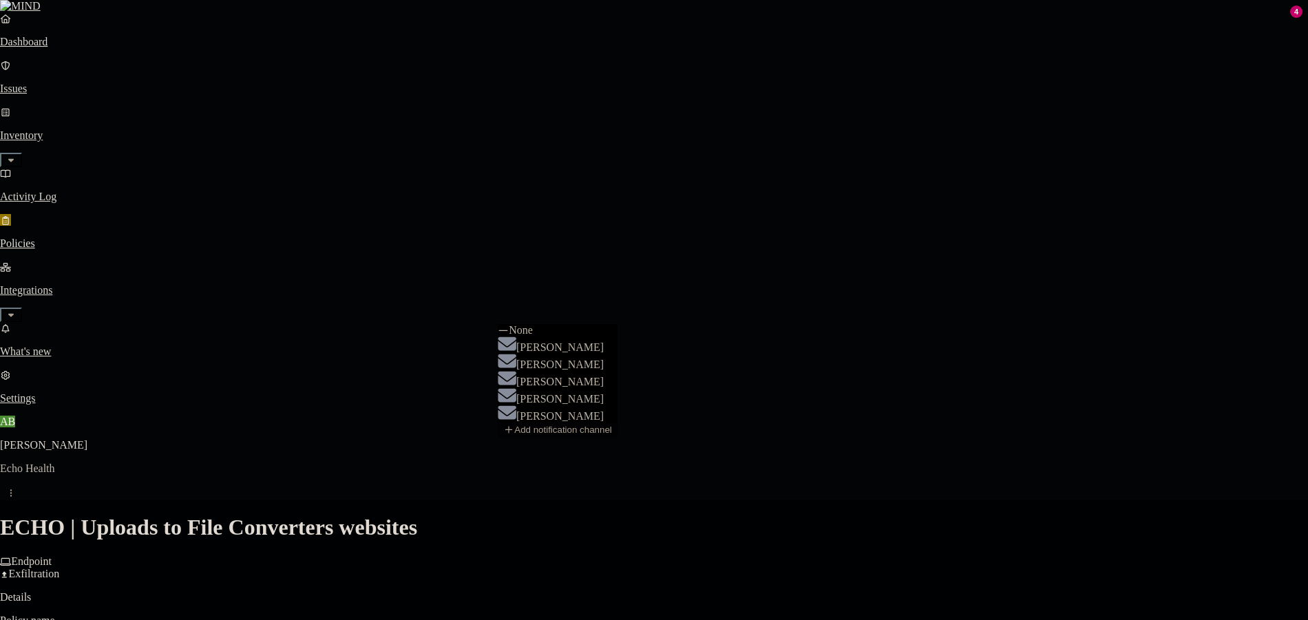
click at [618, 437] on button "Add notification channel" at bounding box center [558, 430] width 120 height 14
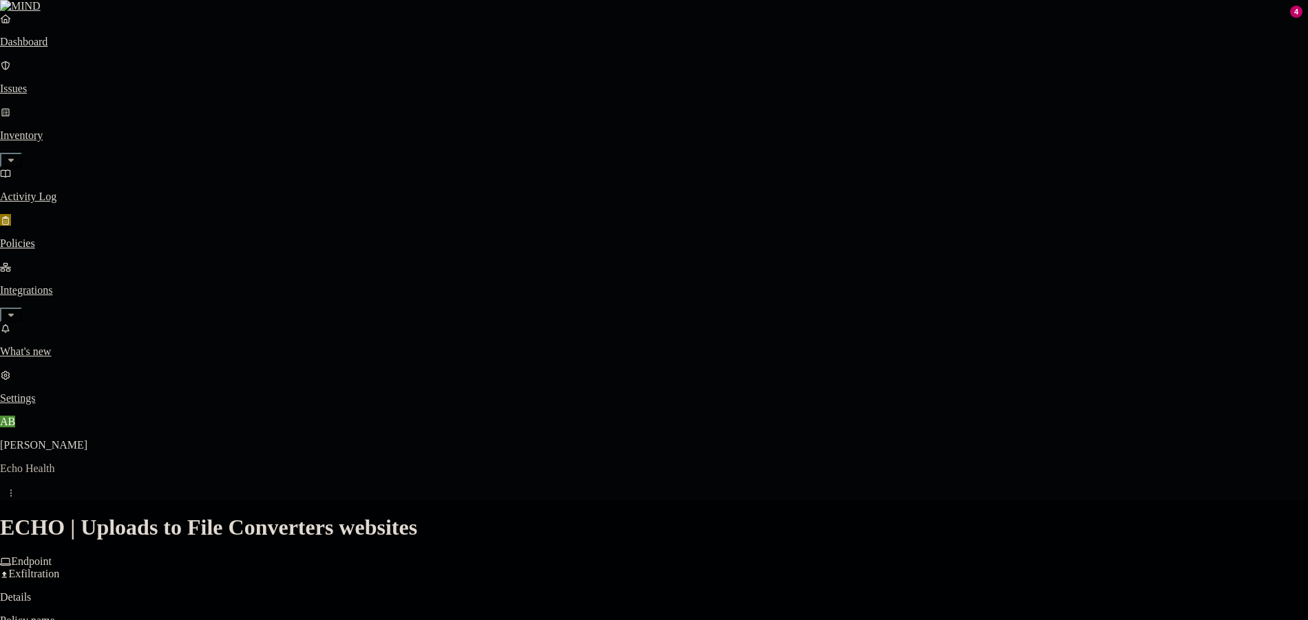
select select
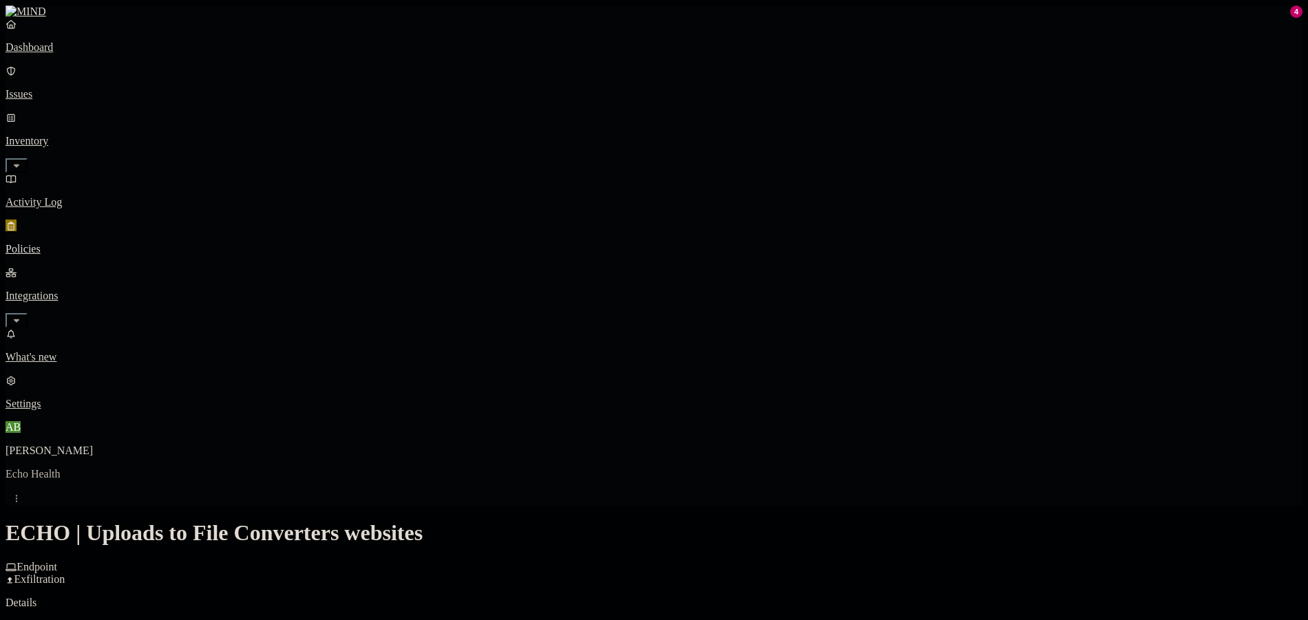
scroll to position [320, 0]
click at [118, 220] on link "Policies" at bounding box center [654, 238] width 1297 height 36
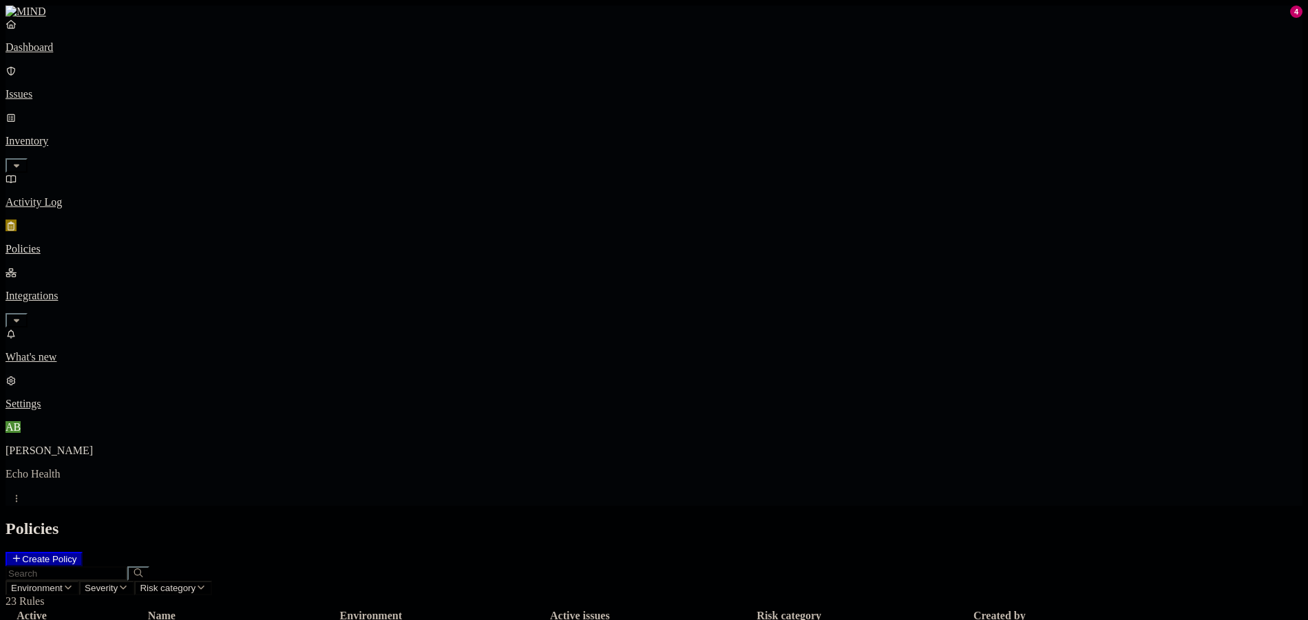
click at [66, 410] on p "Settings" at bounding box center [654, 404] width 1297 height 12
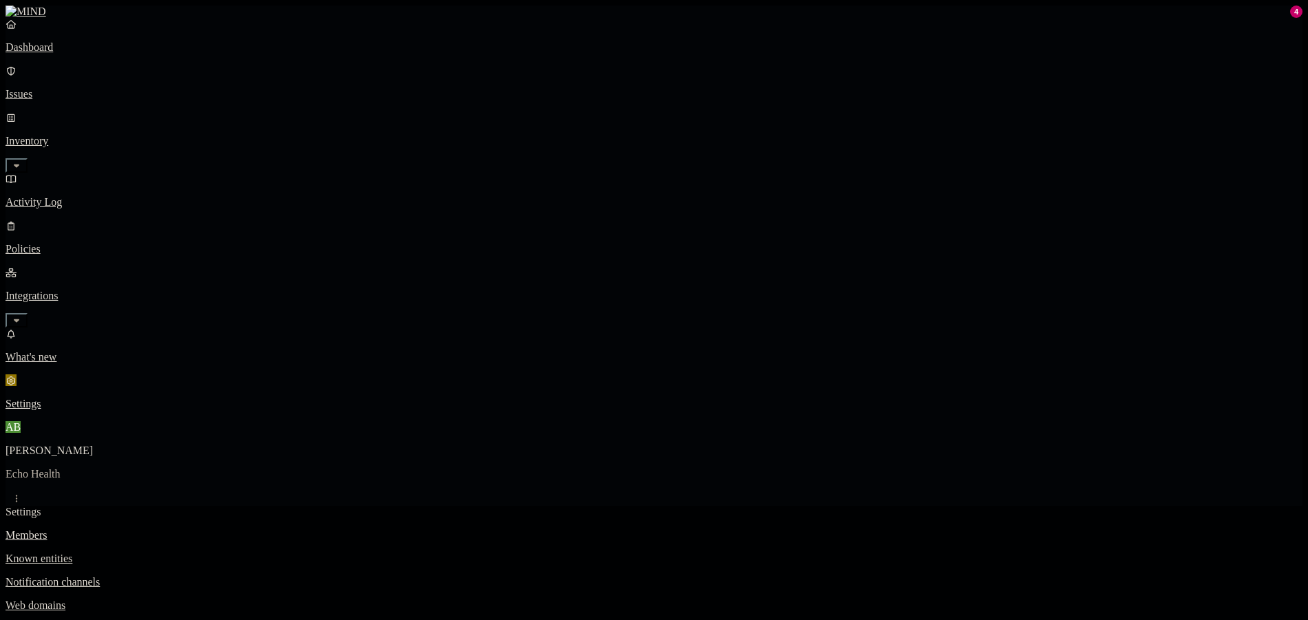
click at [206, 530] on nav "Members Known entities Notification channels Web domains Branding" at bounding box center [654, 583] width 1297 height 106
drag, startPoint x: 215, startPoint y: 139, endPoint x: 220, endPoint y: 129, distance: 11.4
click at [216, 530] on div "Members Known entities Notification channels Web domains Branding" at bounding box center [654, 583] width 1297 height 106
click at [220, 600] on p "Web domains" at bounding box center [654, 606] width 1297 height 12
click at [231, 576] on p "Notification channels" at bounding box center [654, 582] width 1297 height 12
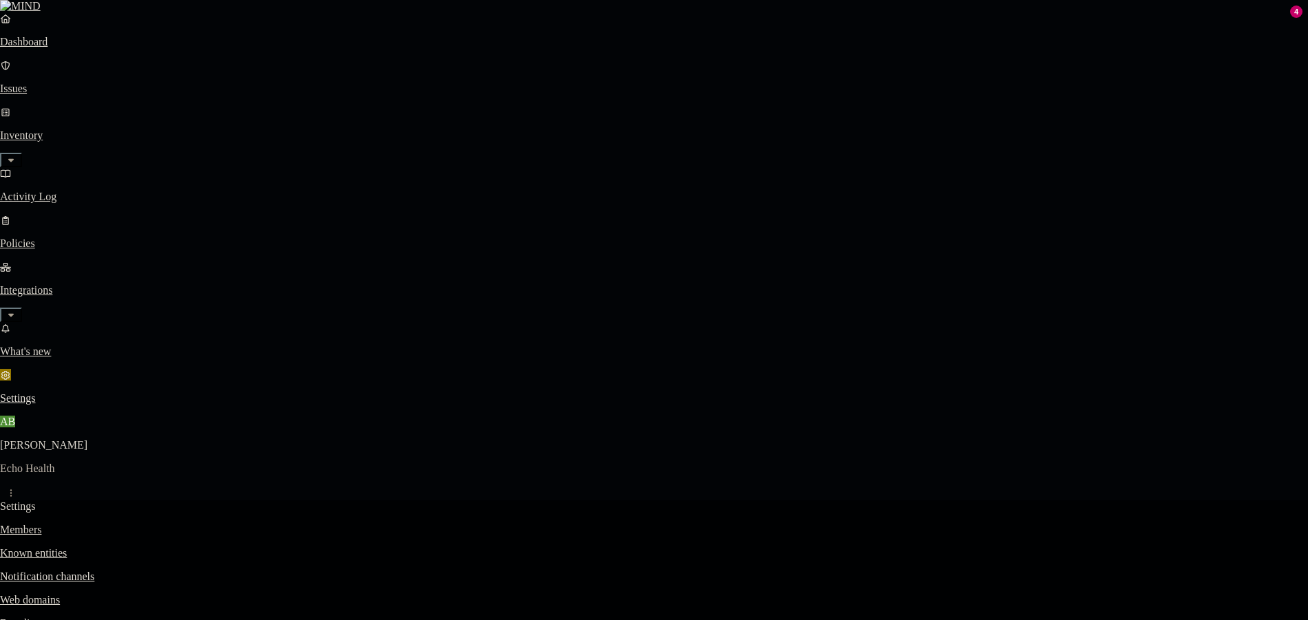
drag, startPoint x: 644, startPoint y: 163, endPoint x: 474, endPoint y: 177, distance: 170.6
click at [486, 175] on body "Dashboard Issues Inventory Activity Log Policies Integrations What's new 4 Sett…" at bounding box center [654, 613] width 1308 height 1226
type input "ECHOSYSREG"
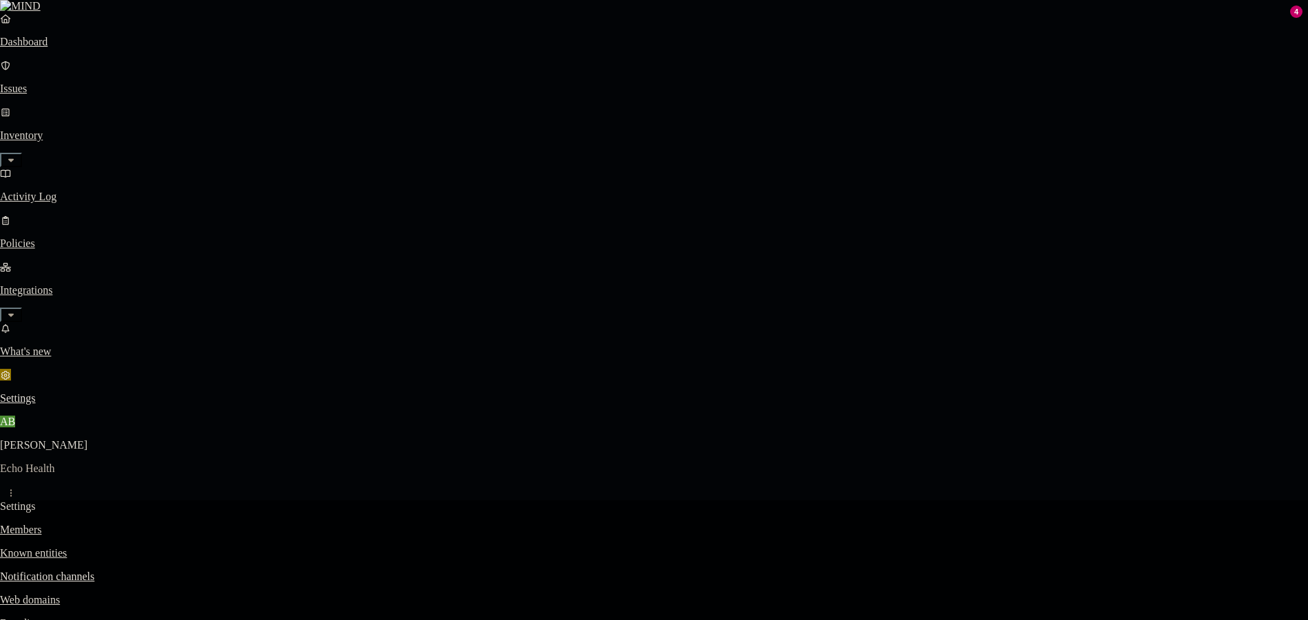
type input "ecohsysreg@echohealthinc.com"
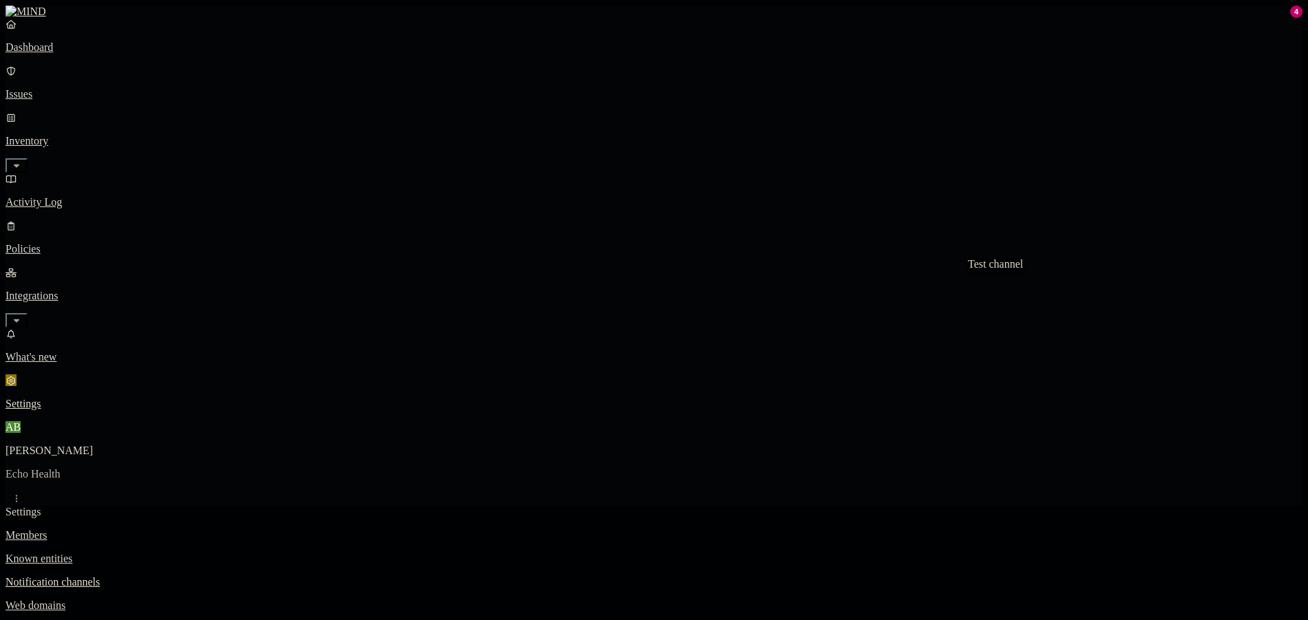
click at [93, 77] on link "Issues" at bounding box center [654, 83] width 1297 height 36
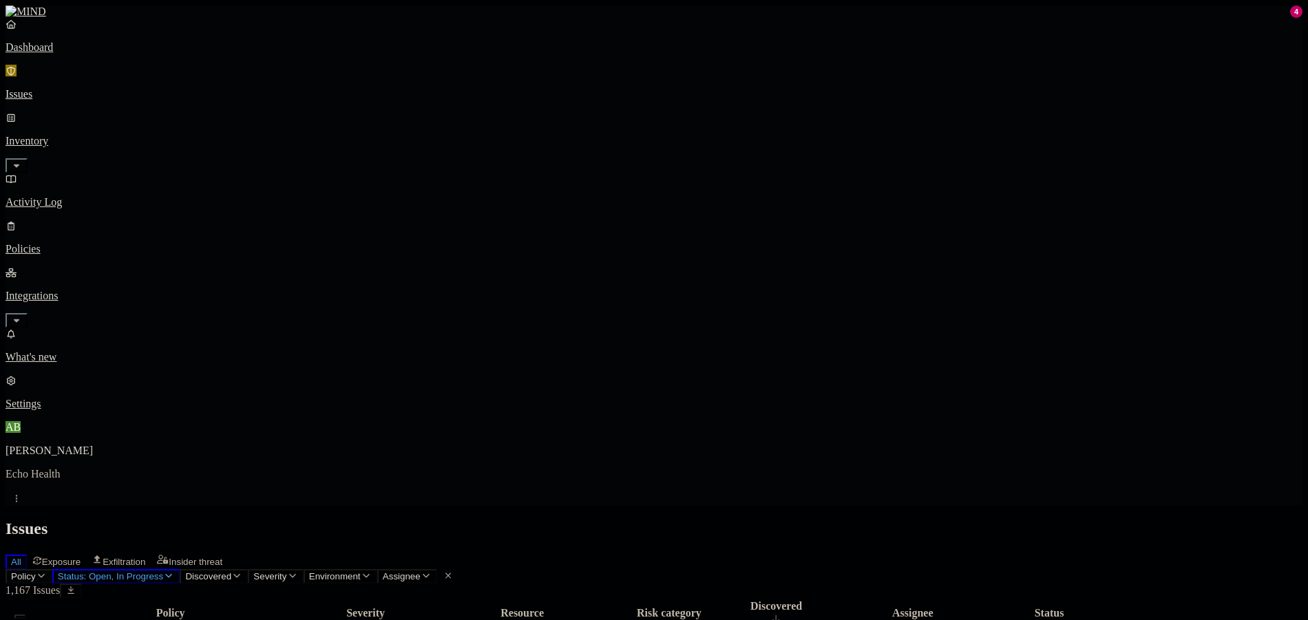
click at [36, 572] on span "Policy" at bounding box center [23, 577] width 25 height 10
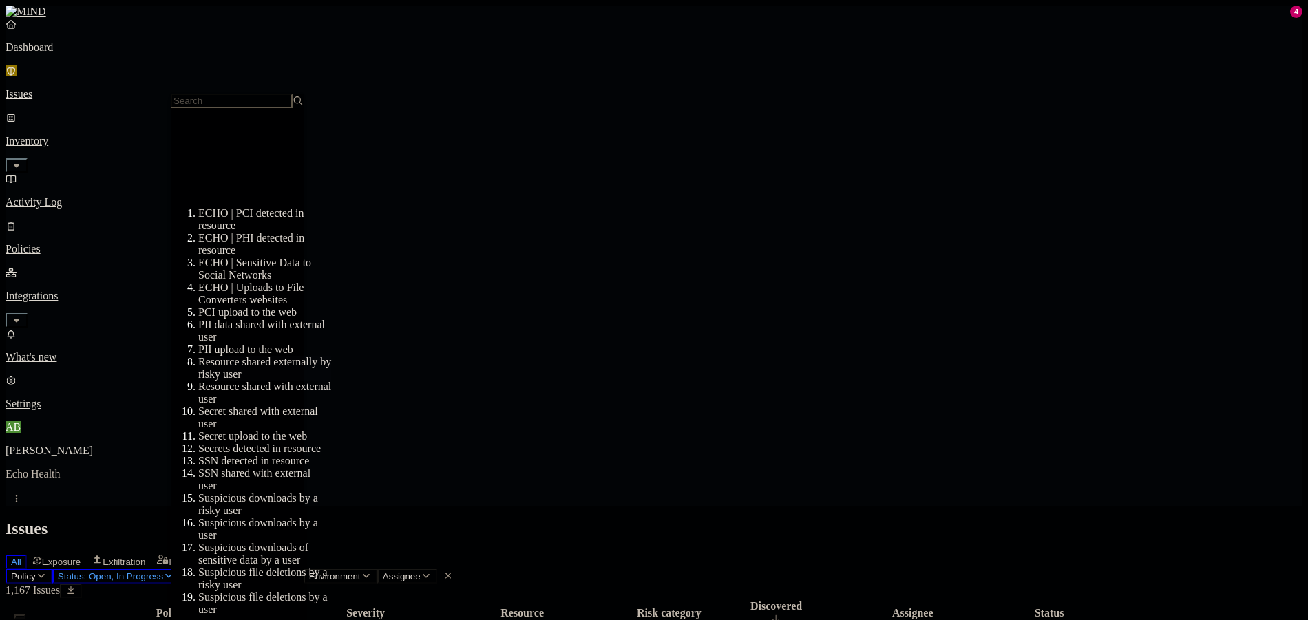
scroll to position [207, 0]
click at [271, 455] on div "SSN detected in resource" at bounding box center [264, 461] width 133 height 12
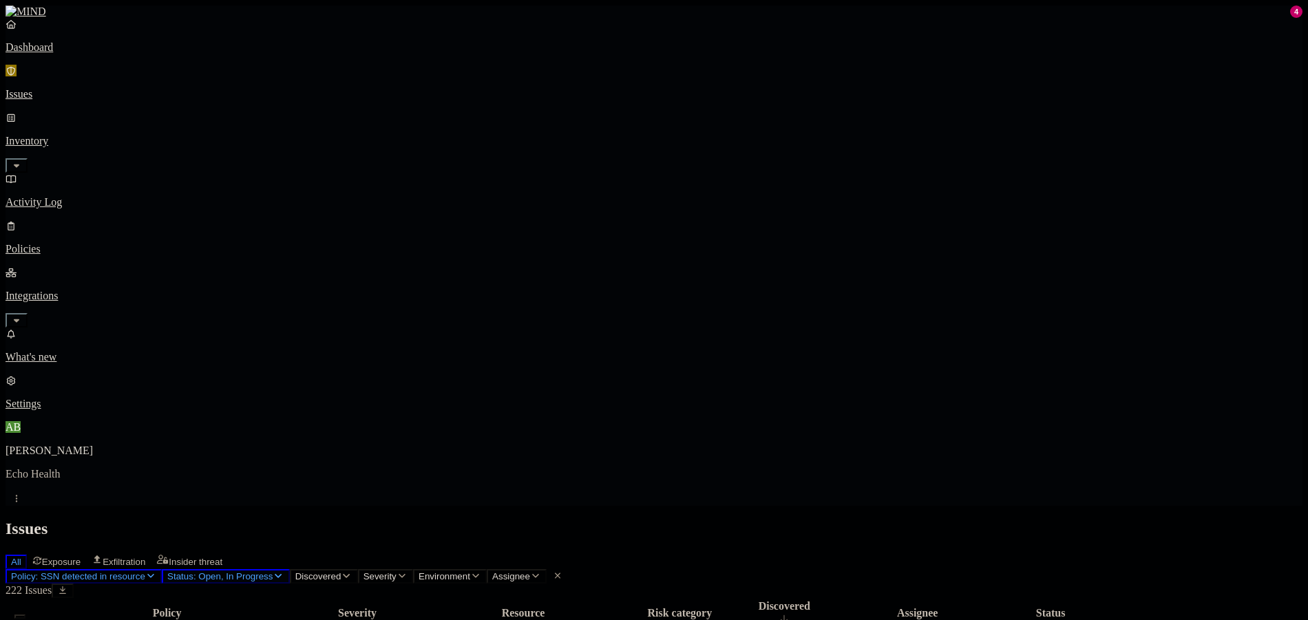
click at [284, 572] on icon "button" at bounding box center [278, 576] width 11 height 9
click at [346, 198] on div "Resolved" at bounding box center [346, 217] width 0 height 39
drag, startPoint x: 381, startPoint y: 107, endPoint x: 370, endPoint y: 128, distance: 24.0
click at [370, 133] on span "Open" at bounding box center [358, 139] width 24 height 12
click at [346, 145] on div "In Progress" at bounding box center [346, 171] width 0 height 53
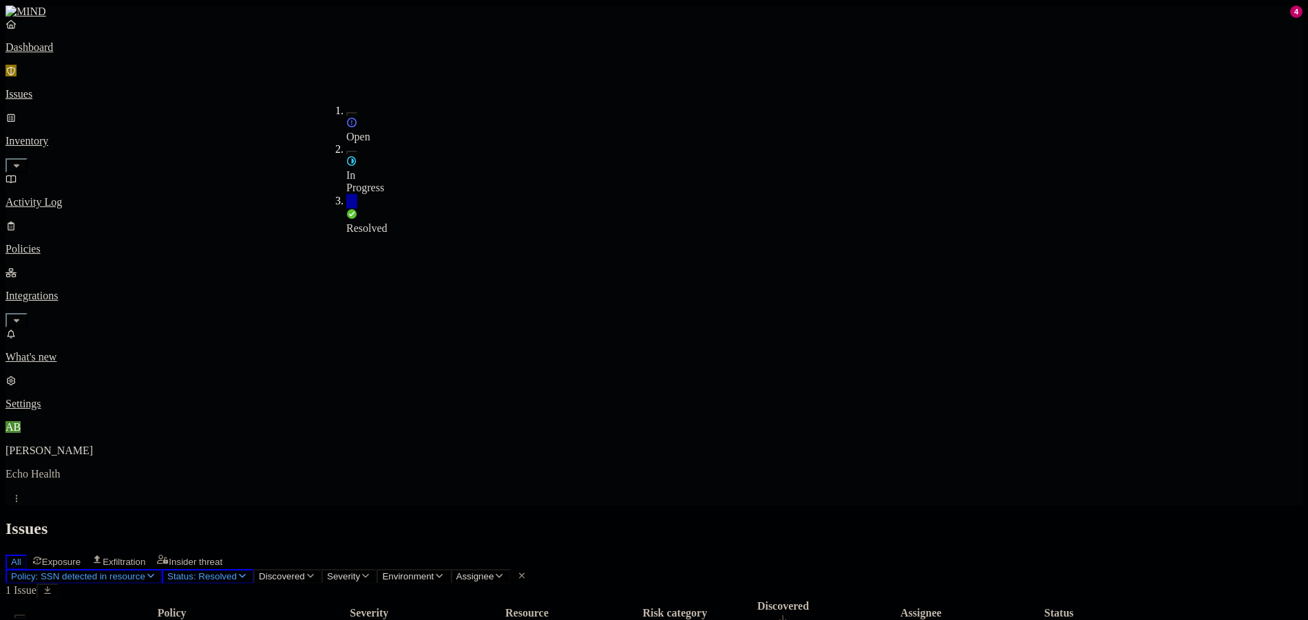
click at [346, 143] on div "In Progress" at bounding box center [346, 168] width 0 height 51
click at [346, 143] on div "In Progress" at bounding box center [346, 169] width 0 height 53
click at [346, 143] on div "In Progress" at bounding box center [346, 168] width 0 height 51
click at [346, 117] on div "Open" at bounding box center [346, 130] width 0 height 26
click at [500, 552] on div "All Exposure Exfiltration Insider threat" at bounding box center [654, 560] width 1297 height 17
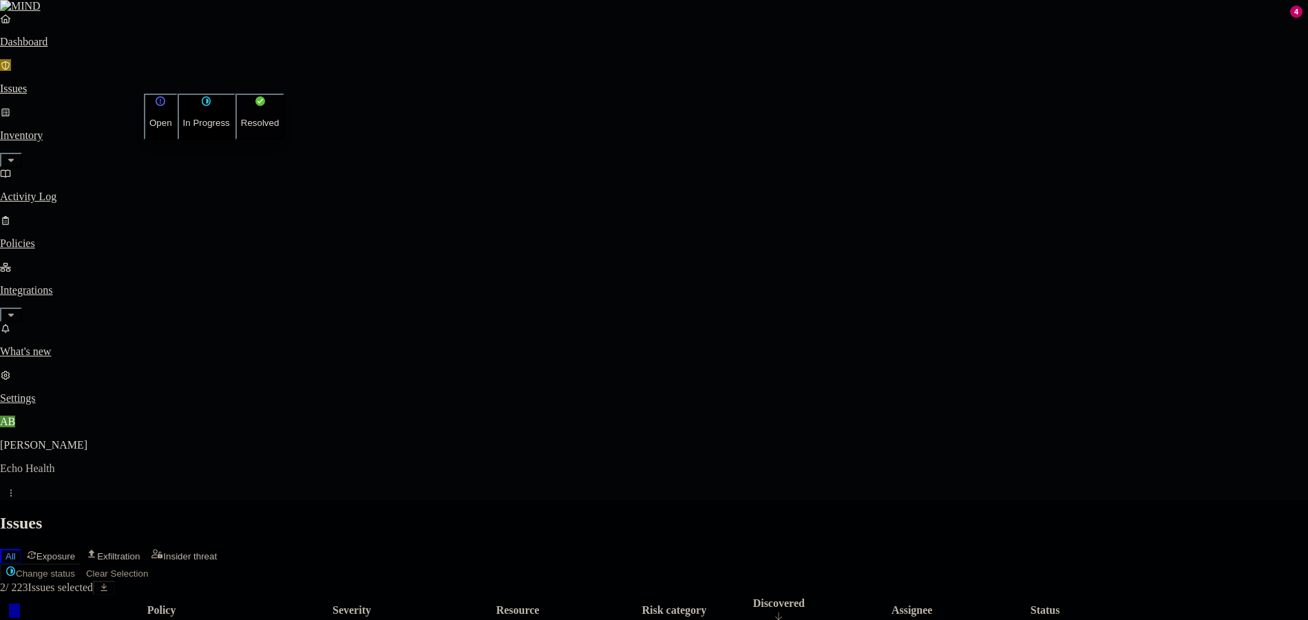
click at [241, 128] on p "Resolved" at bounding box center [260, 123] width 39 height 10
select select "Custom Reason"
type textarea "T"
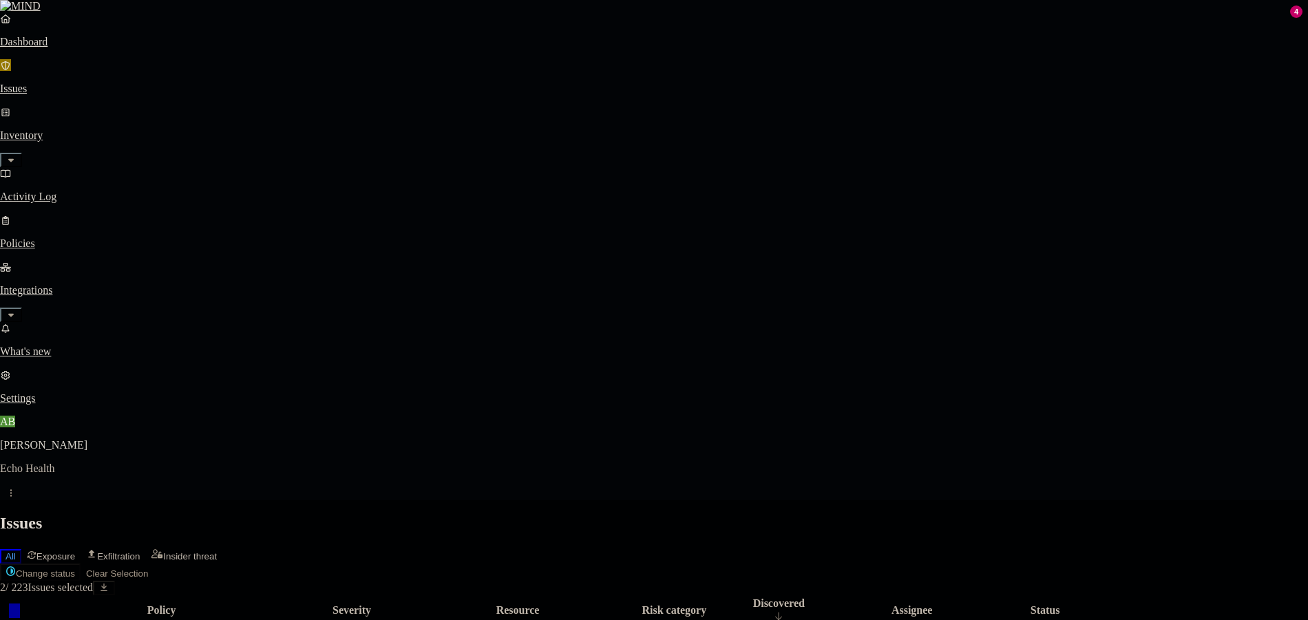
type textarea "Testing Policies"
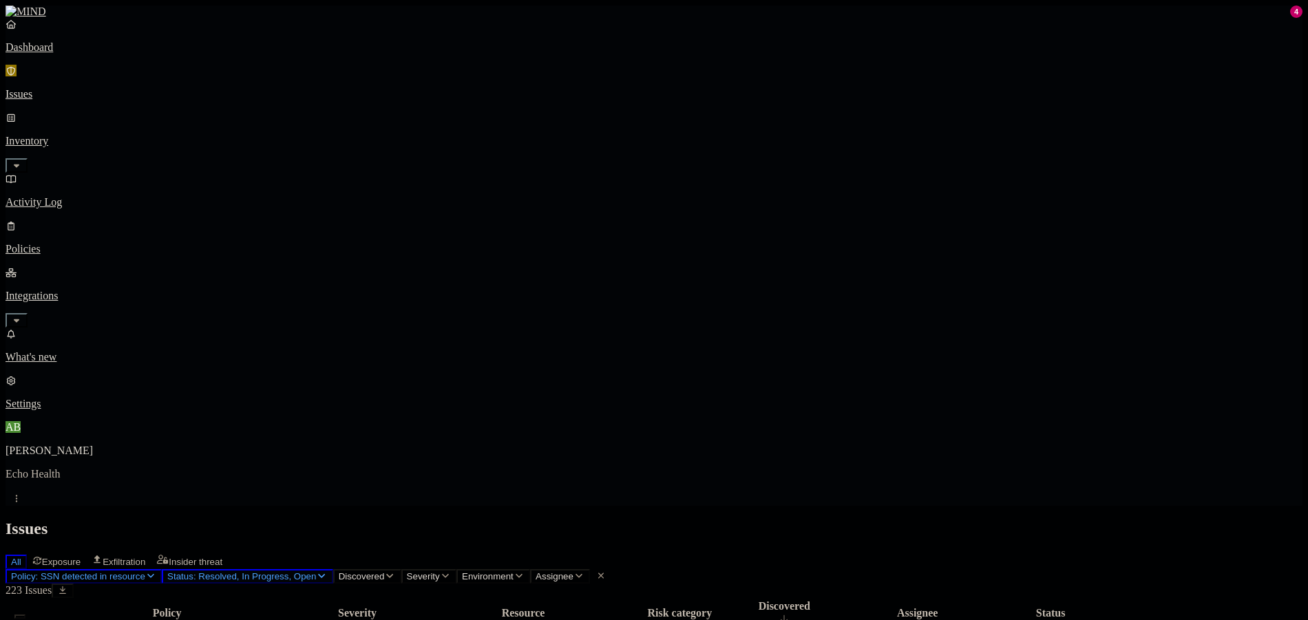
click at [316, 572] on span "Status: Resolved, In Progress, Open" at bounding box center [241, 577] width 149 height 10
click at [348, 160] on img at bounding box center [351, 165] width 10 height 11
click at [354, 119] on img at bounding box center [351, 124] width 11 height 11
click at [621, 552] on div "All Exposure Exfiltration Insider threat" at bounding box center [654, 560] width 1297 height 17
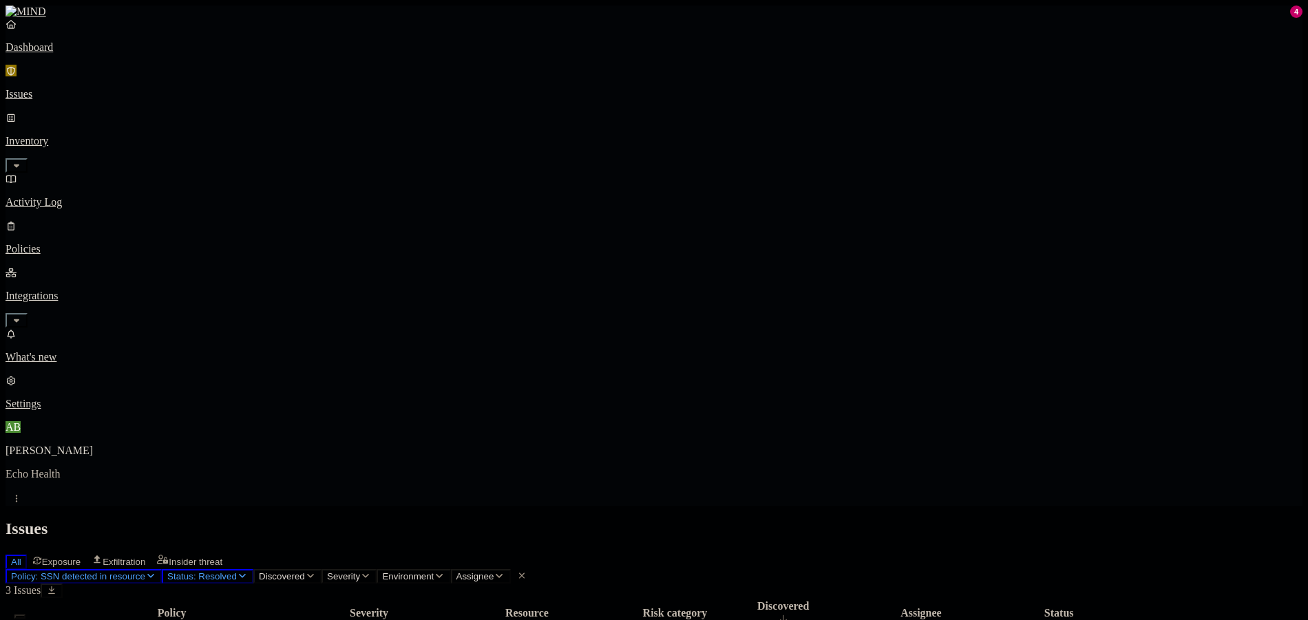
drag, startPoint x: 431, startPoint y: 136, endPoint x: 481, endPoint y: 144, distance: 50.2
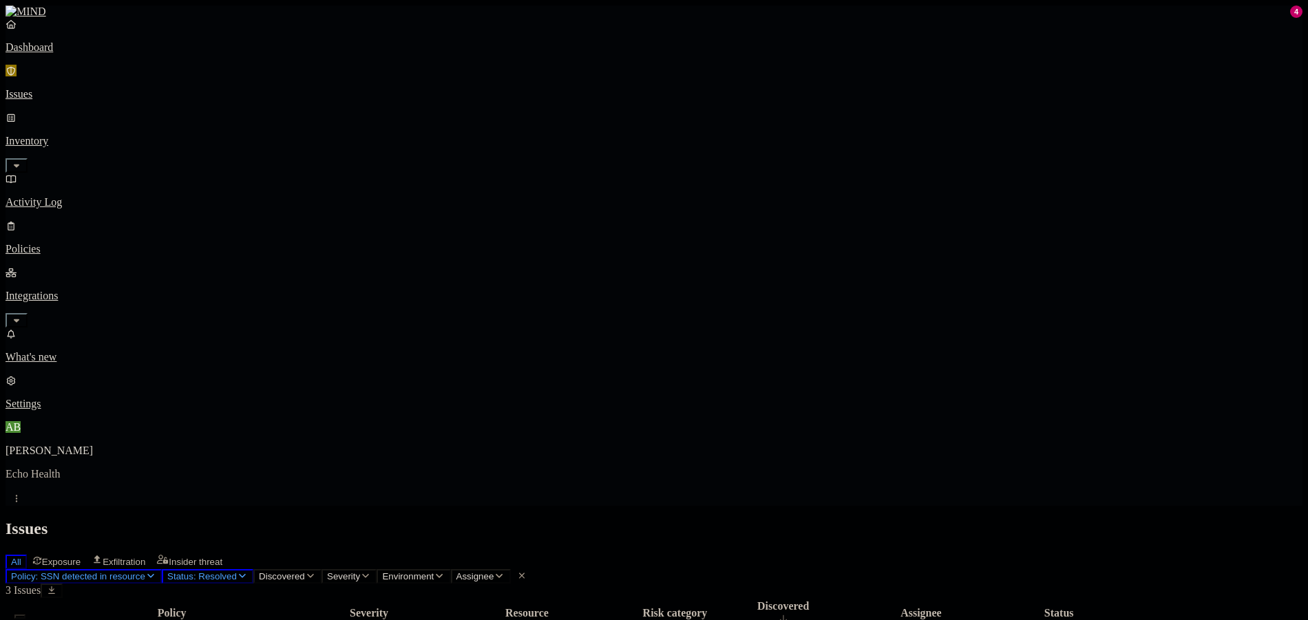
drag, startPoint x: 1102, startPoint y: 475, endPoint x: 1095, endPoint y: 476, distance: 6.9
drag, startPoint x: 1094, startPoint y: 476, endPoint x: 1080, endPoint y: 477, distance: 13.1
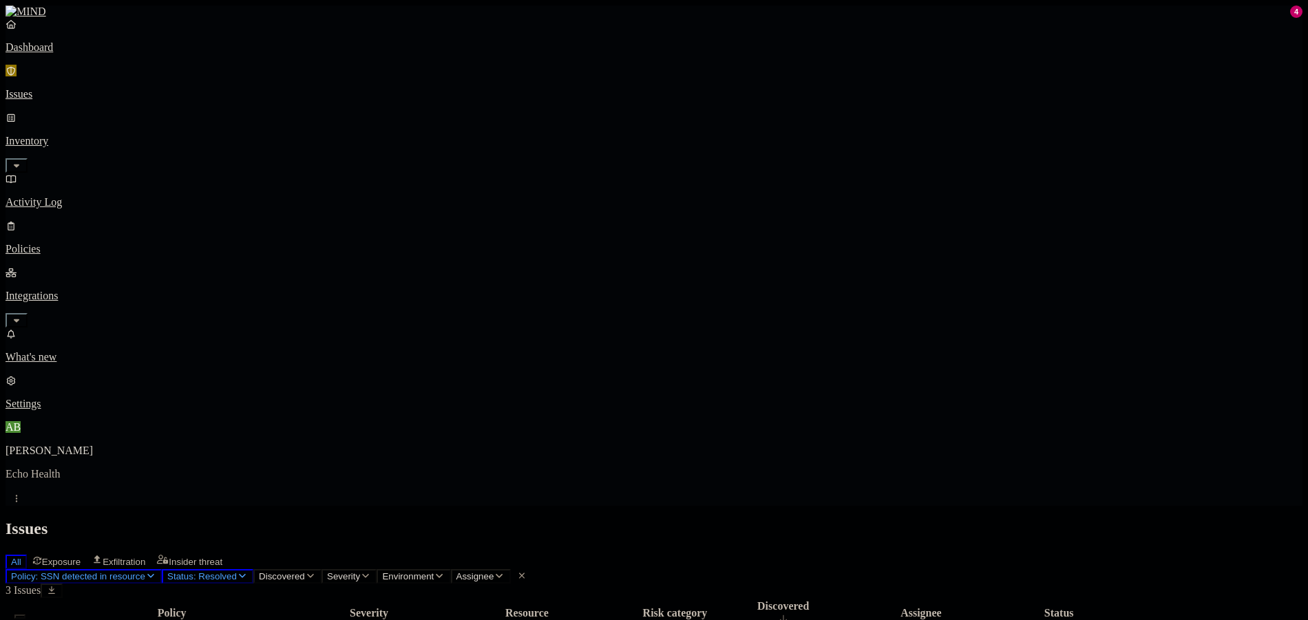
drag, startPoint x: 482, startPoint y: 278, endPoint x: 421, endPoint y: 239, distance: 72.4
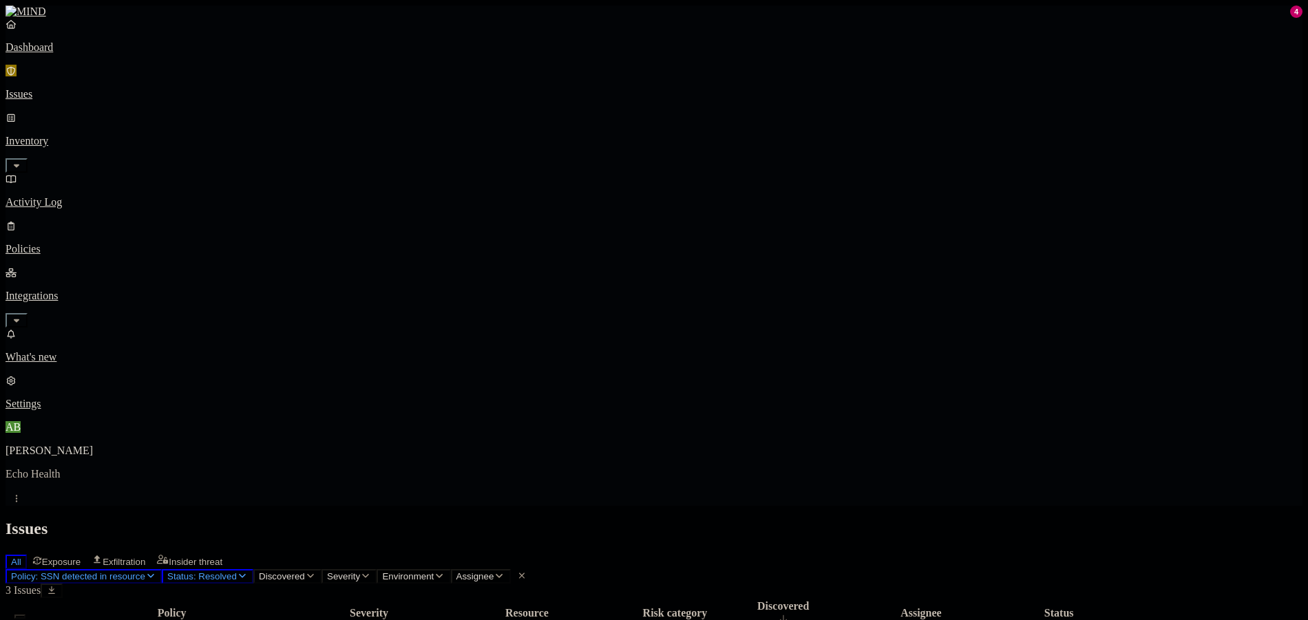
click at [162, 569] on button "Policy: SSN detected in resource" at bounding box center [84, 576] width 156 height 14
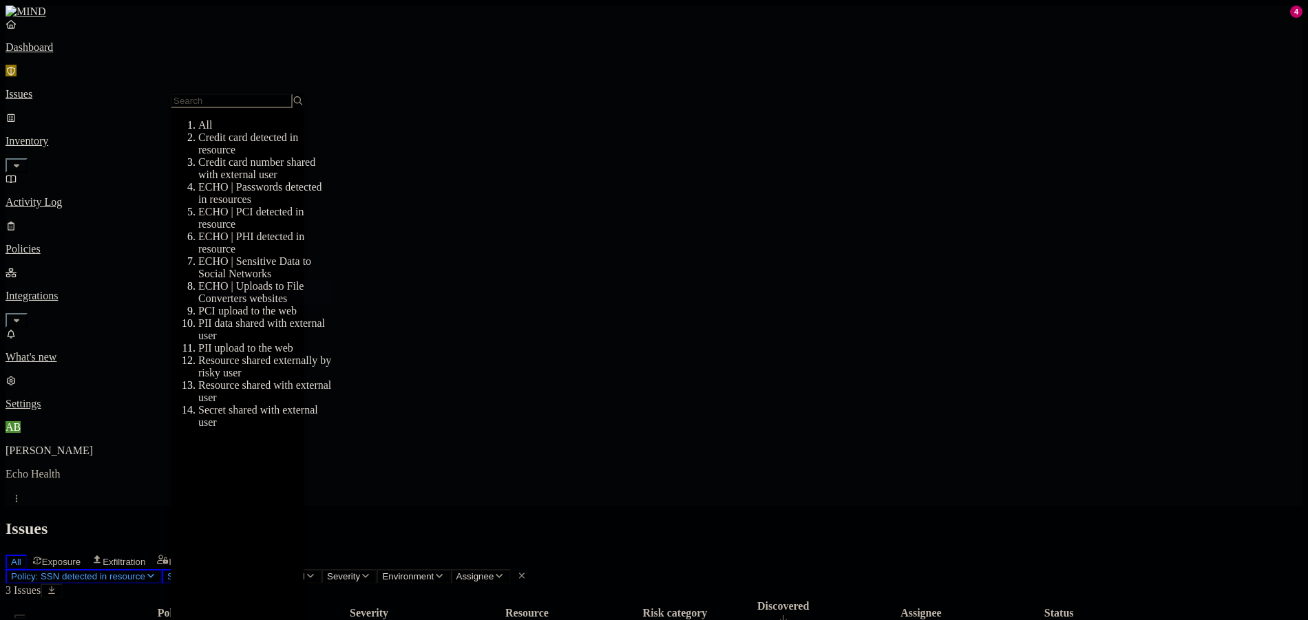
click at [297, 299] on div "ECHO | Uploads to File Converters websites" at bounding box center [264, 292] width 133 height 25
